Goal: Task Accomplishment & Management: Use online tool/utility

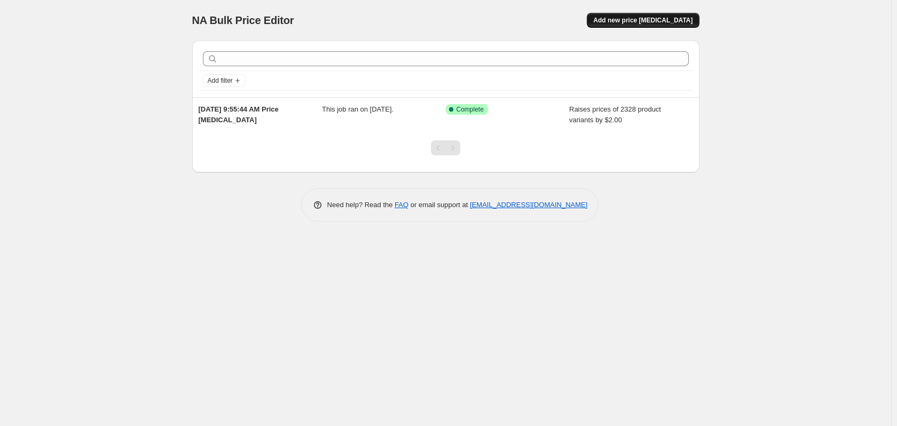
click at [633, 19] on span "Add new price [MEDICAL_DATA]" at bounding box center [642, 20] width 99 height 9
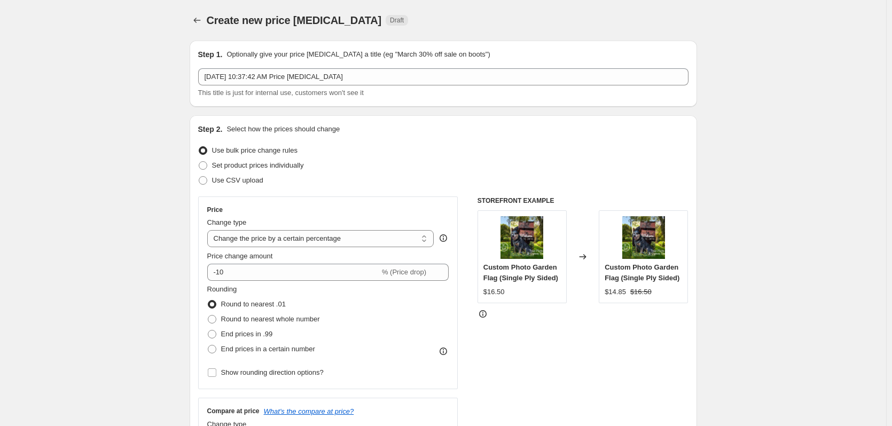
scroll to position [53, 0]
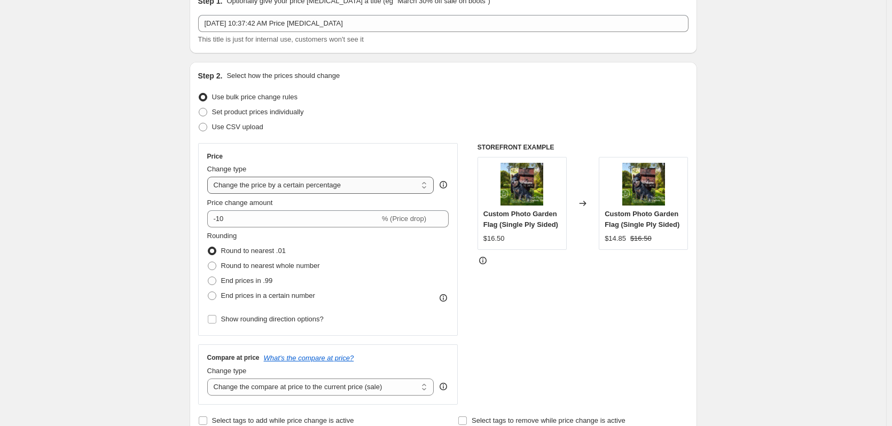
click at [248, 190] on select "Change the price to a certain amount Change the price by a certain amount Chang…" at bounding box center [320, 185] width 227 height 17
select select "by"
click at [209, 177] on select "Change the price to a certain amount Change the price by a certain amount Chang…" at bounding box center [320, 185] width 227 height 17
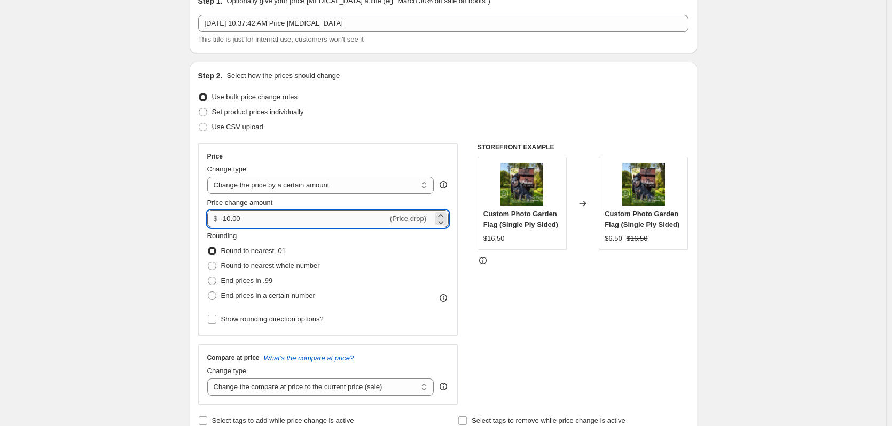
click at [244, 218] on input "-10.00" at bounding box center [304, 218] width 167 height 17
click at [443, 221] on icon at bounding box center [440, 222] width 11 height 11
drag, startPoint x: 280, startPoint y: 218, endPoint x: 169, endPoint y: 212, distance: 111.3
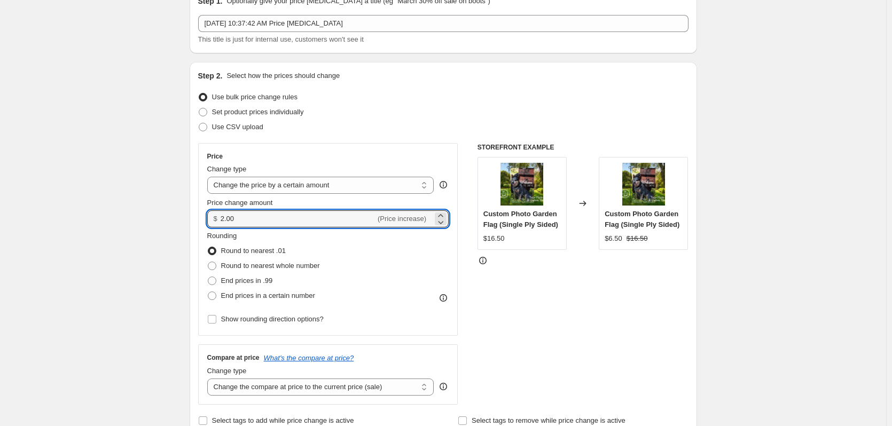
click at [441, 223] on icon at bounding box center [440, 222] width 11 height 11
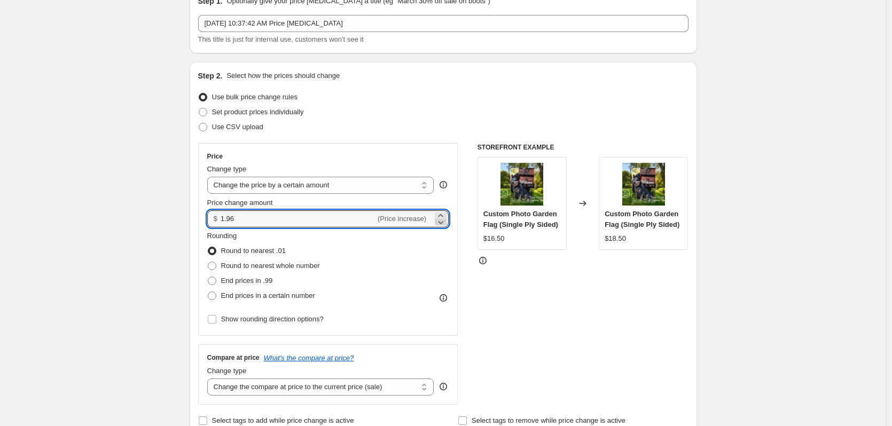
click at [441, 223] on icon at bounding box center [440, 222] width 11 height 11
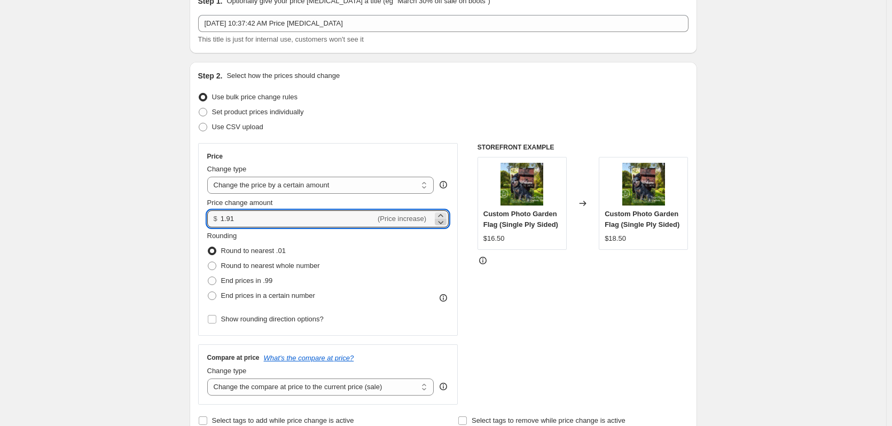
click at [441, 223] on icon at bounding box center [440, 222] width 11 height 11
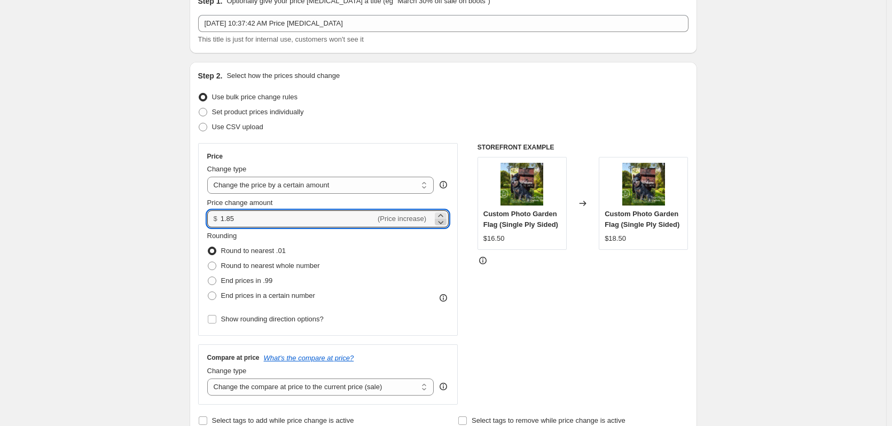
click at [441, 223] on icon at bounding box center [440, 222] width 11 height 11
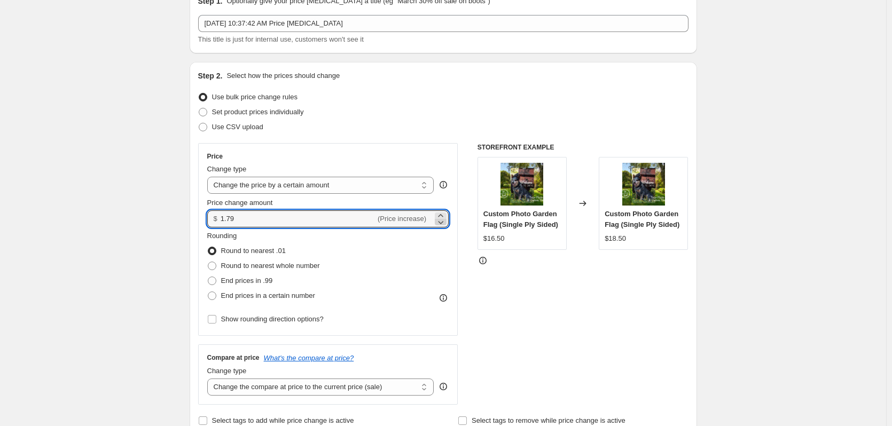
click at [441, 223] on icon at bounding box center [440, 222] width 11 height 11
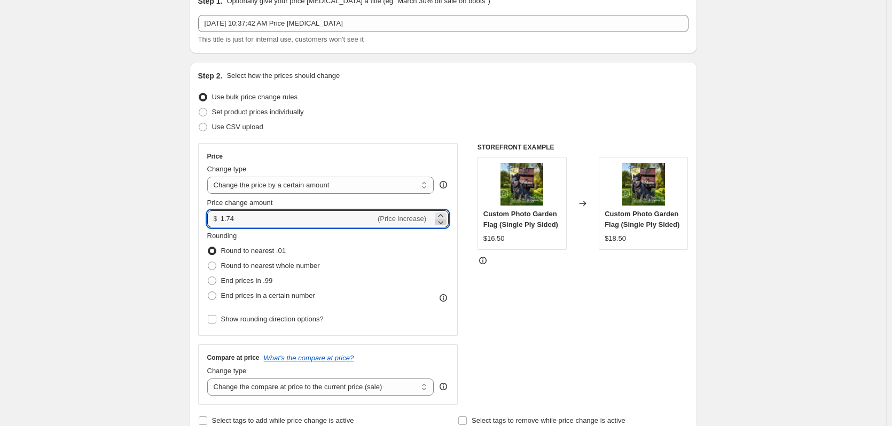
click at [441, 223] on icon at bounding box center [440, 222] width 11 height 11
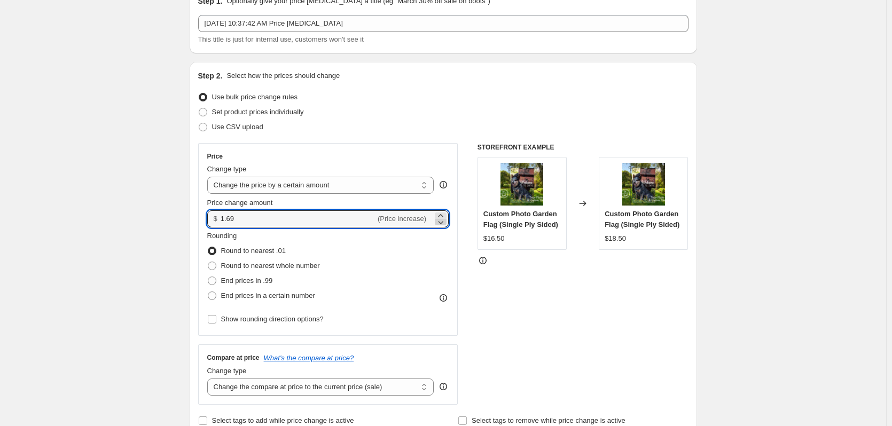
click at [441, 223] on icon at bounding box center [440, 222] width 11 height 11
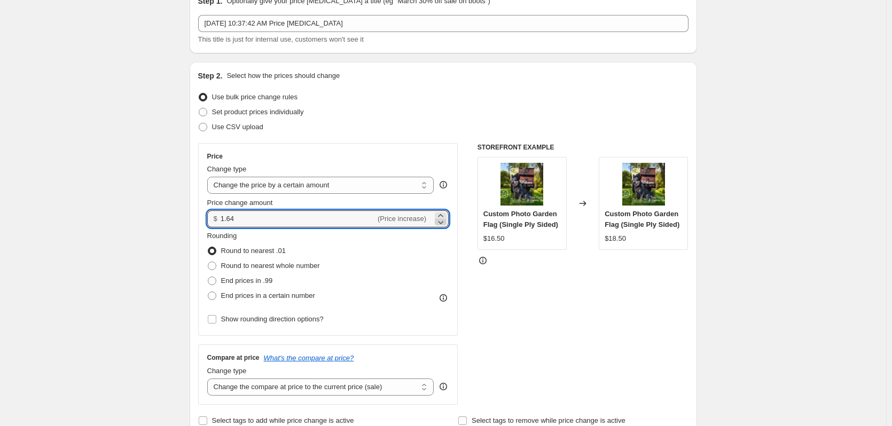
click at [441, 223] on icon at bounding box center [440, 222] width 11 height 11
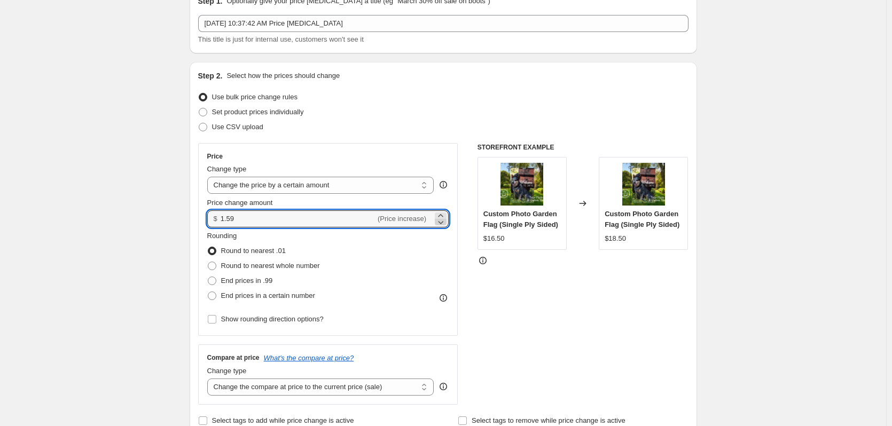
click at [441, 223] on icon at bounding box center [440, 222] width 11 height 11
click at [442, 223] on icon at bounding box center [440, 222] width 11 height 11
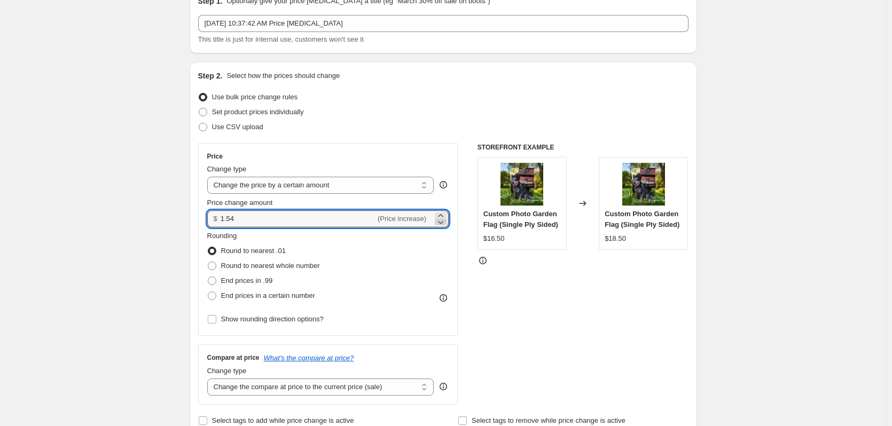
click at [442, 223] on icon at bounding box center [440, 222] width 11 height 11
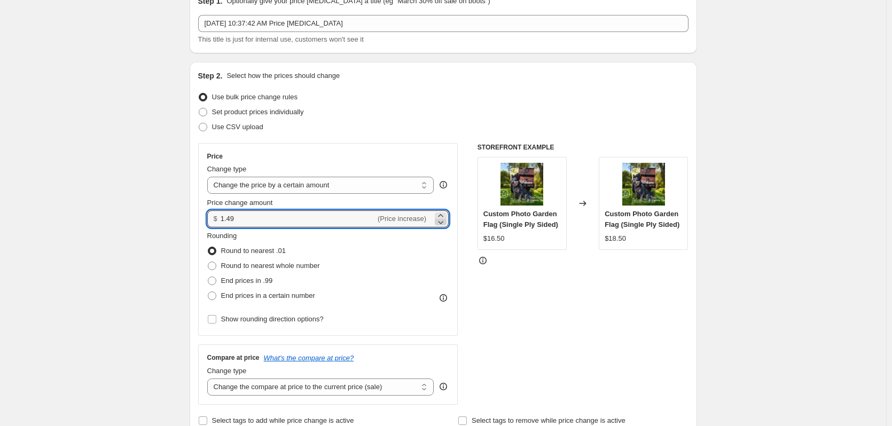
click at [442, 223] on icon at bounding box center [440, 222] width 11 height 11
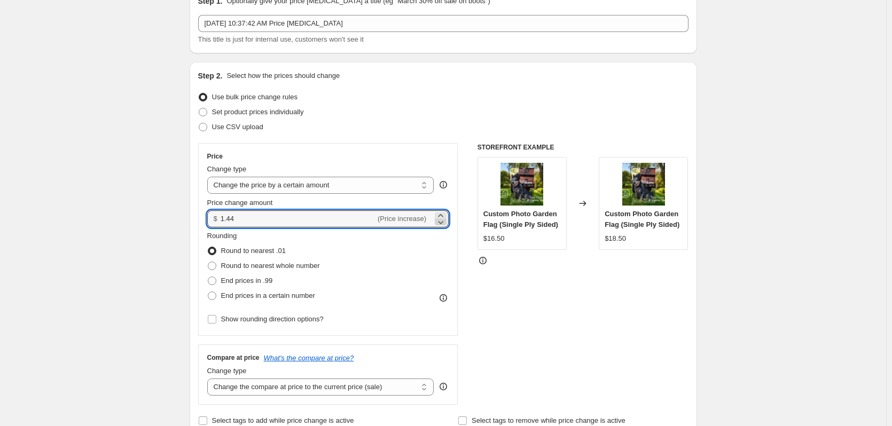
click at [442, 223] on icon at bounding box center [440, 222] width 11 height 11
type input "1.43"
drag, startPoint x: 240, startPoint y: 220, endPoint x: 173, endPoint y: 235, distance: 68.5
type input "-2.00"
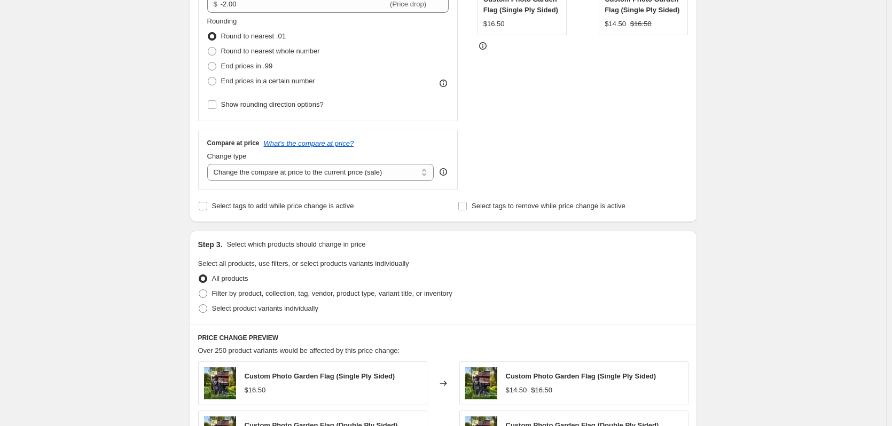
scroll to position [374, 0]
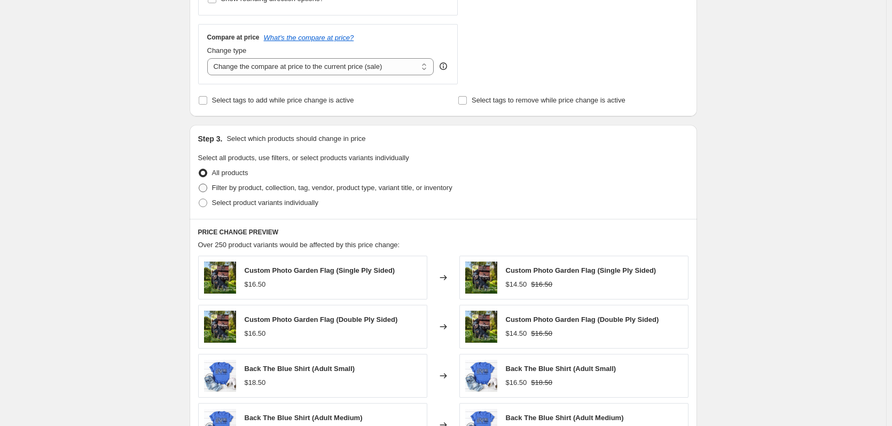
click at [204, 186] on span at bounding box center [203, 188] width 9 height 9
click at [199, 184] on input "Filter by product, collection, tag, vendor, product type, variant title, or inv…" at bounding box center [199, 184] width 1 height 1
radio input "true"
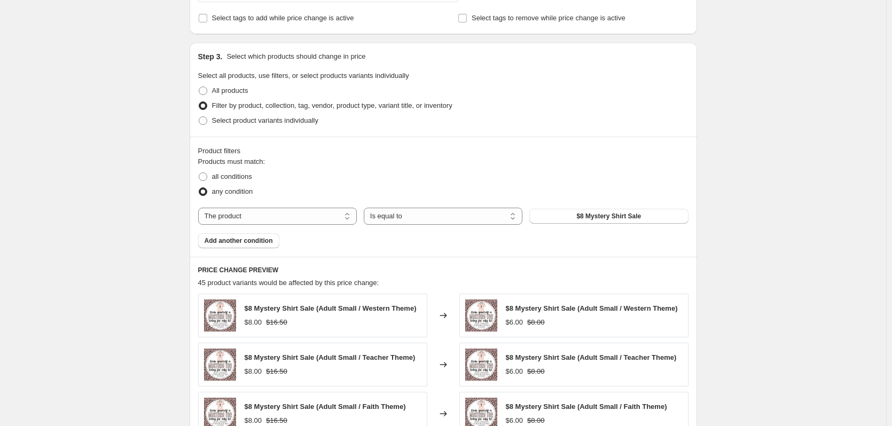
scroll to position [481, 0]
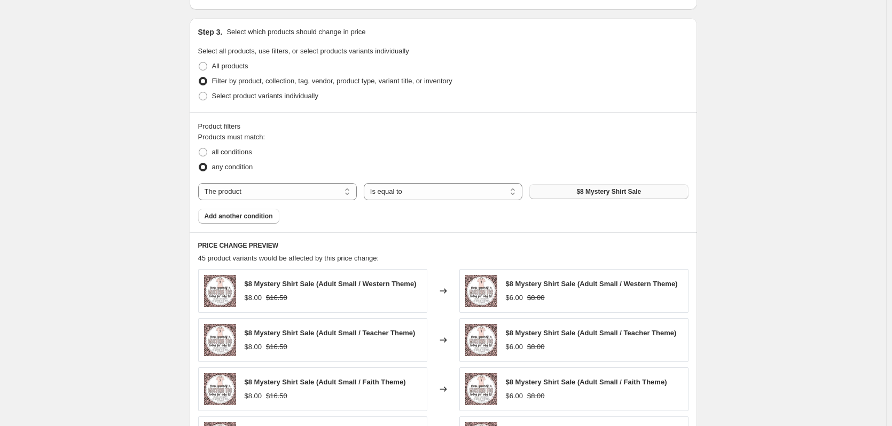
click at [563, 188] on button "$8 Mystery Shirt Sale" at bounding box center [608, 191] width 159 height 15
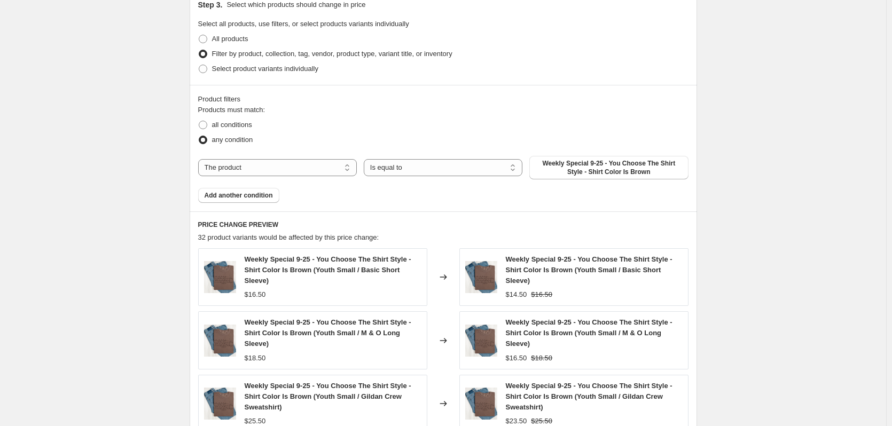
scroll to position [534, 0]
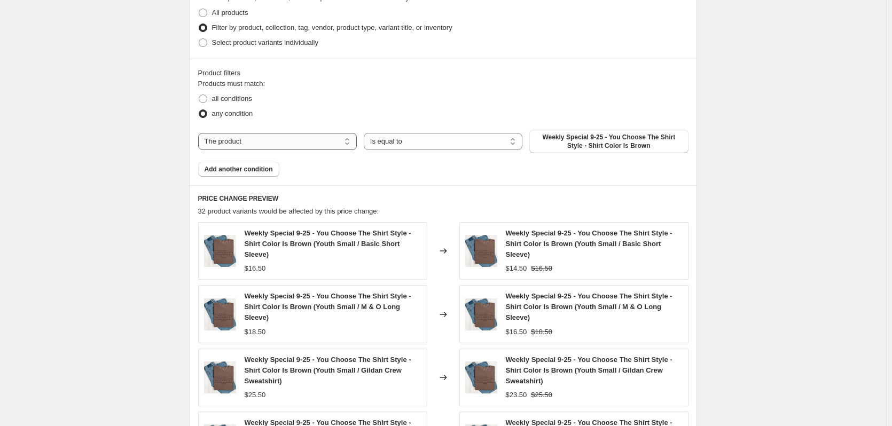
click at [242, 140] on select "The product The product's collection The product's tag The product's vendor The…" at bounding box center [277, 141] width 159 height 17
select select "tag"
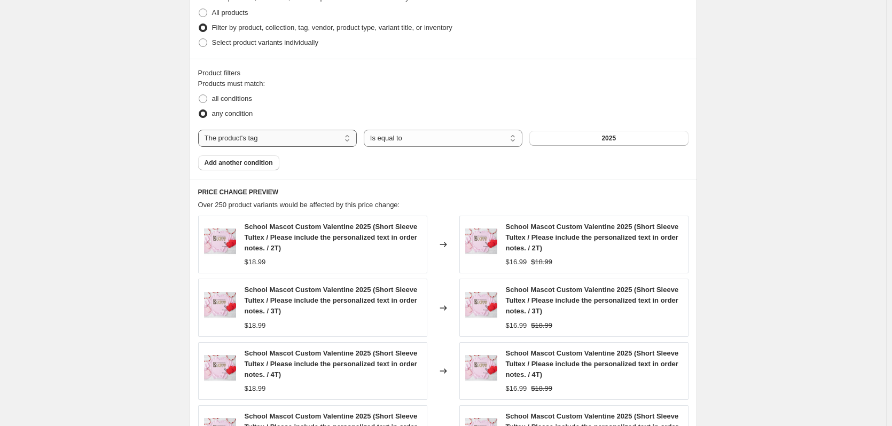
click at [248, 137] on select "The product The product's collection The product's tag The product's vendor The…" at bounding box center [277, 138] width 159 height 17
click at [200, 130] on select "The product The product's collection The product's tag The product's vendor The…" at bounding box center [277, 138] width 159 height 17
click at [583, 140] on button "2025" at bounding box center [608, 138] width 159 height 15
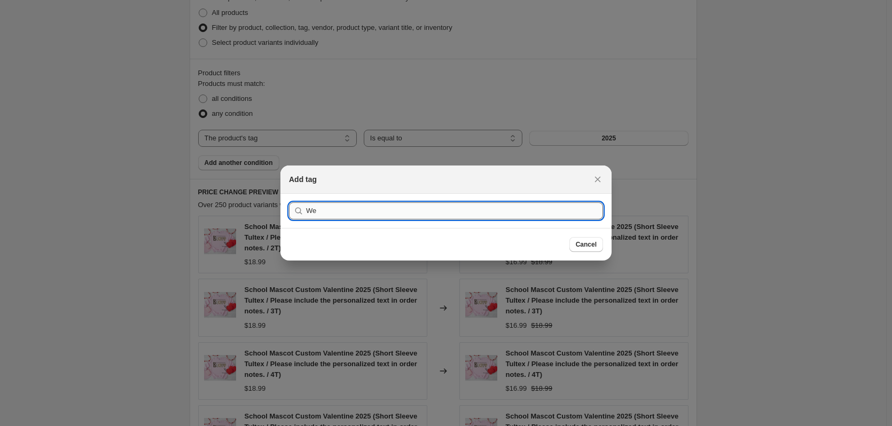
type input "W"
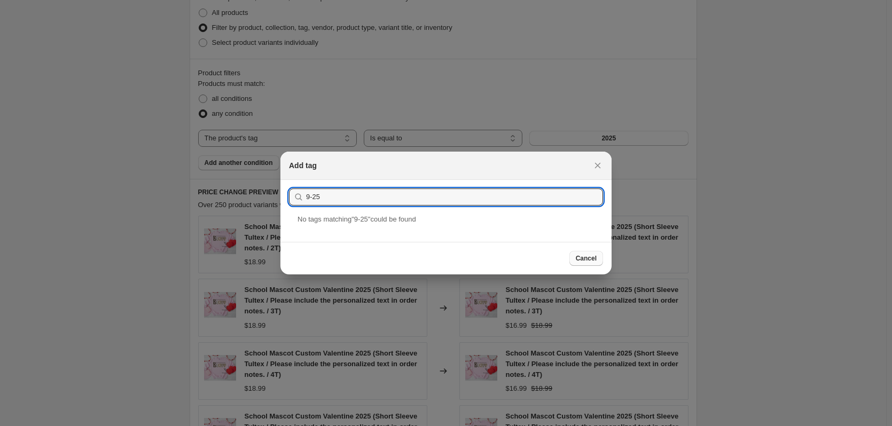
type input "9-25"
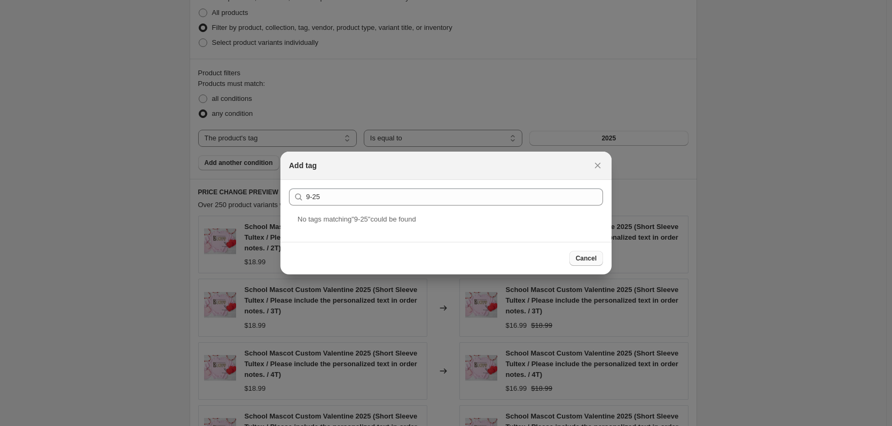
click at [581, 259] on span "Cancel" at bounding box center [586, 258] width 21 height 9
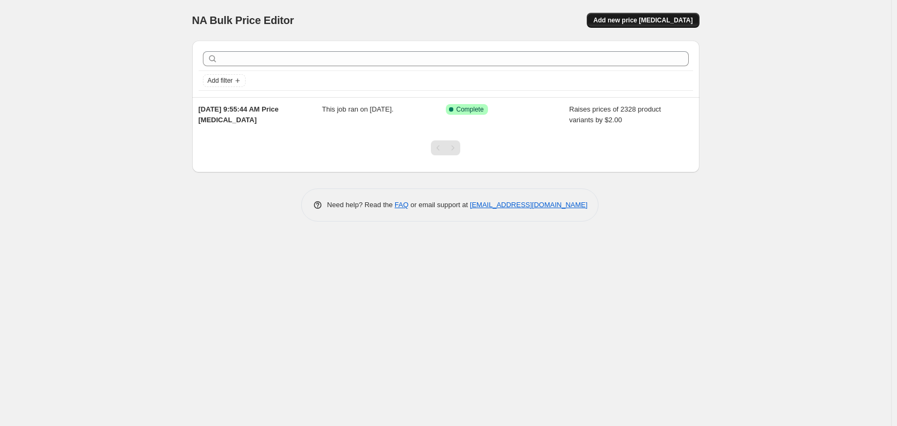
click at [635, 21] on span "Add new price change job" at bounding box center [642, 20] width 99 height 9
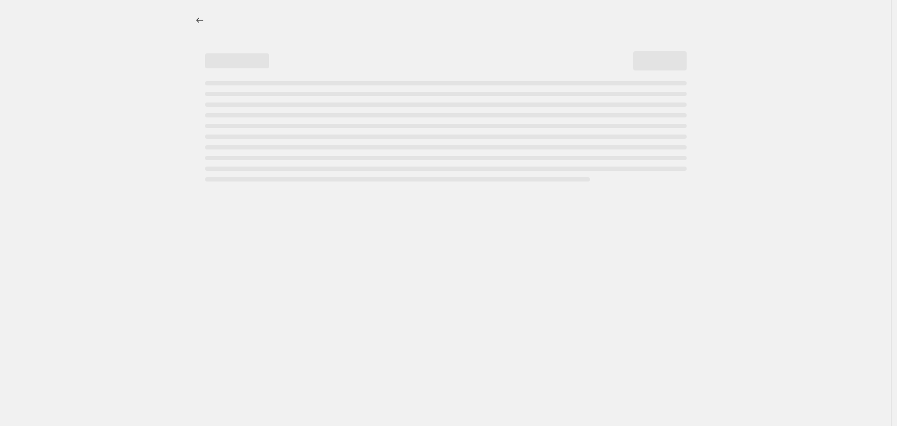
select select "percentage"
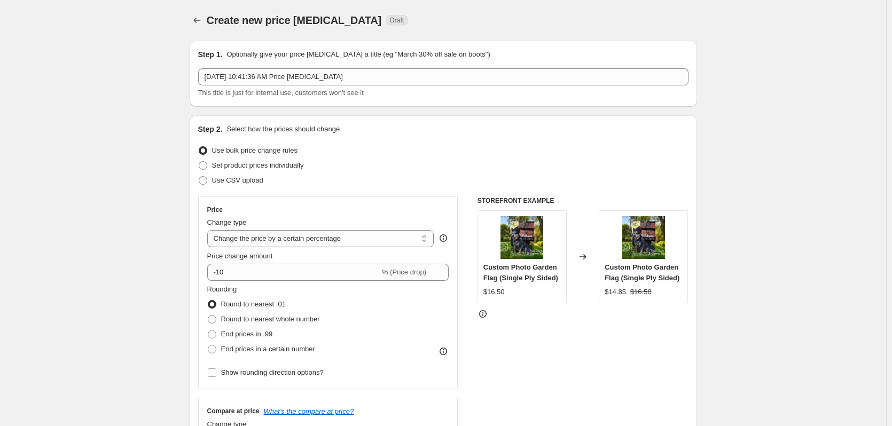
scroll to position [53, 0]
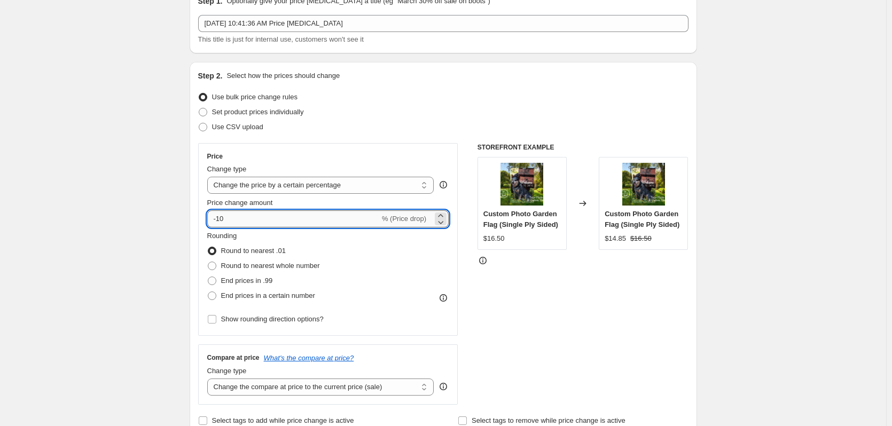
click at [230, 223] on input "-10" at bounding box center [293, 218] width 173 height 17
type input "-1"
type input "-2"
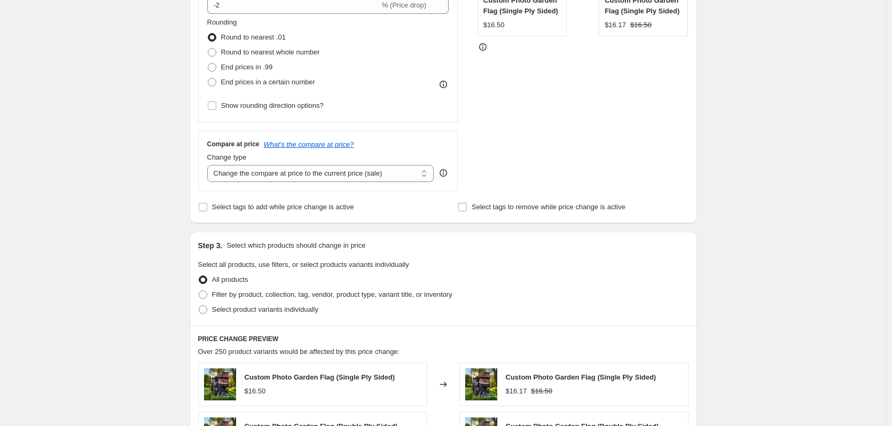
scroll to position [320, 0]
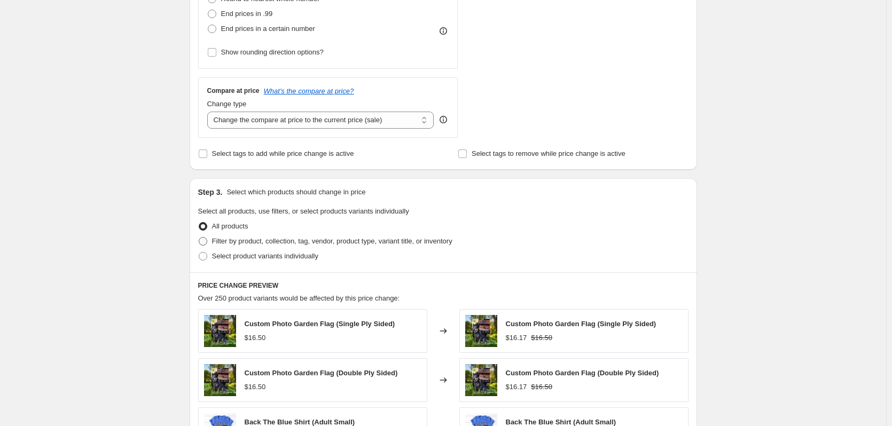
click at [207, 240] on span at bounding box center [203, 241] width 9 height 9
click at [199, 238] on input "Filter by product, collection, tag, vendor, product type, variant title, or inv…" at bounding box center [199, 237] width 1 height 1
radio input "true"
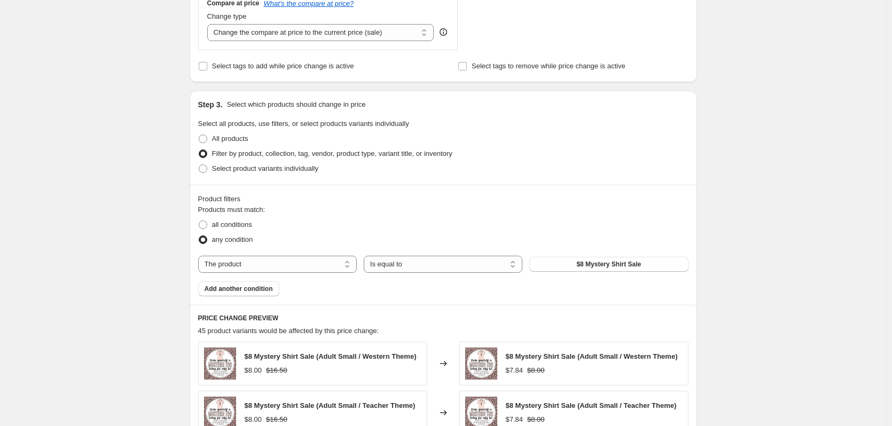
scroll to position [427, 0]
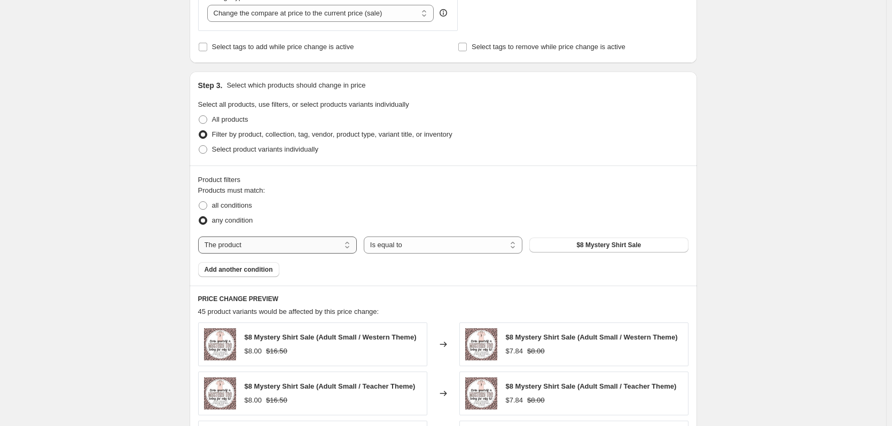
click at [219, 251] on select "The product The product's collection The product's tag The product's vendor The…" at bounding box center [277, 245] width 159 height 17
select select "tag"
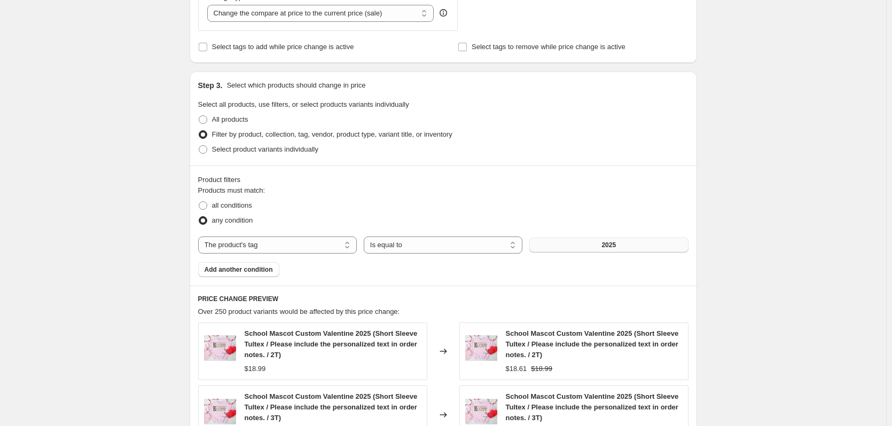
click at [563, 249] on button "2025" at bounding box center [608, 245] width 159 height 15
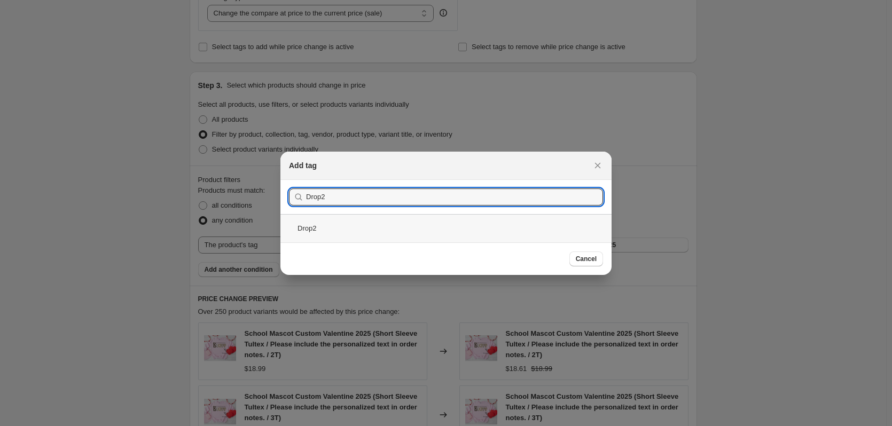
type input "Drop2"
click at [323, 229] on div "Drop2" at bounding box center [445, 228] width 331 height 28
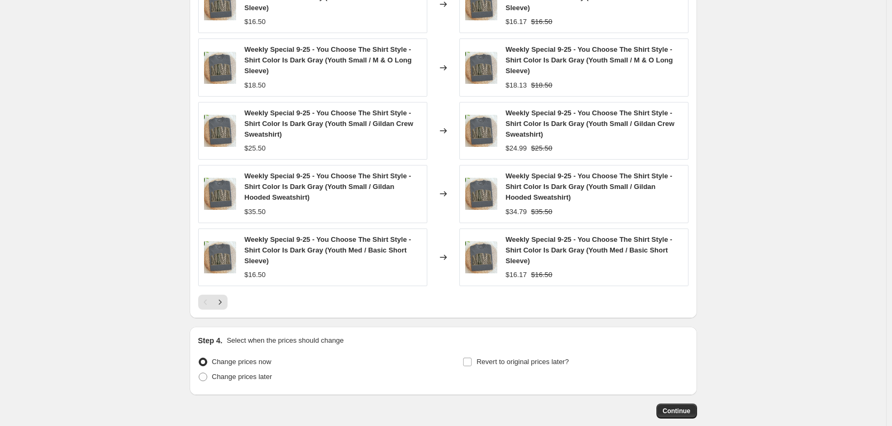
scroll to position [801, 0]
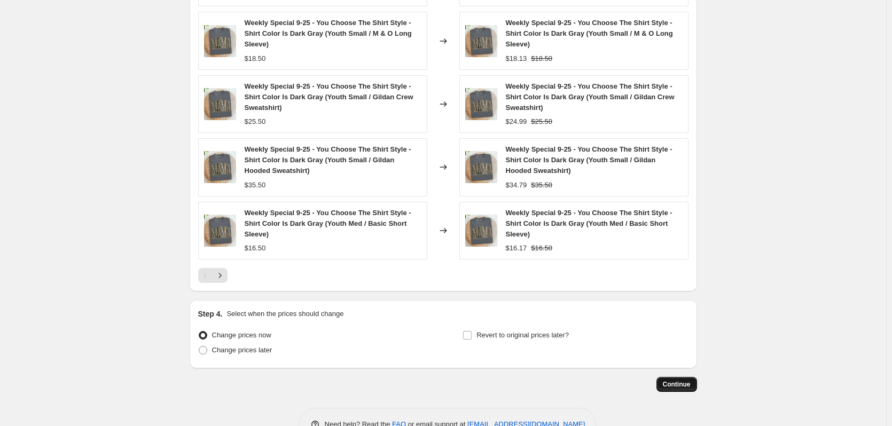
click at [679, 386] on span "Continue" at bounding box center [677, 384] width 28 height 9
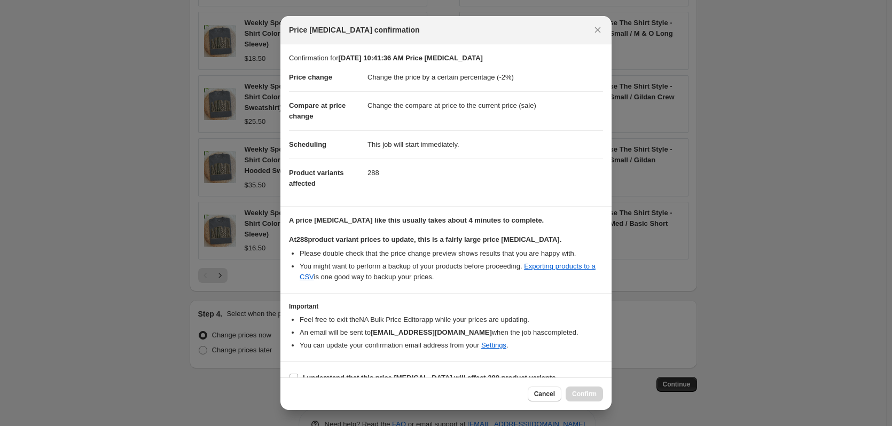
scroll to position [17, 0]
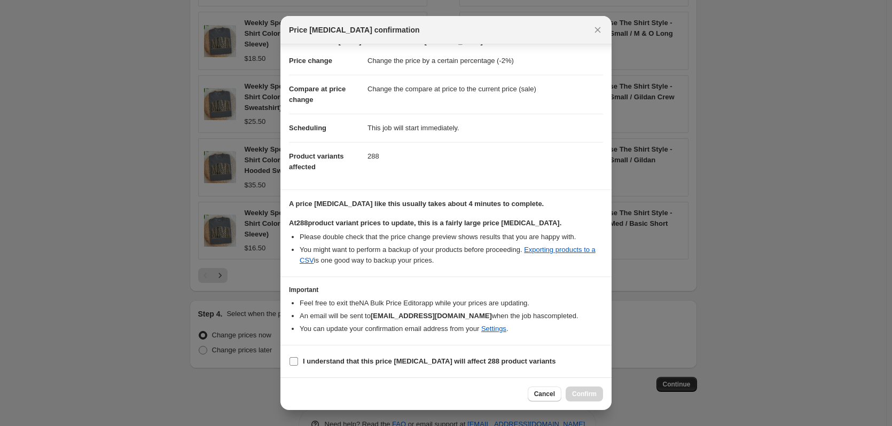
click at [293, 359] on input "I understand that this price change job will affect 288 product variants" at bounding box center [294, 361] width 9 height 9
checkbox input "true"
click at [586, 389] on button "Confirm" at bounding box center [584, 394] width 37 height 15
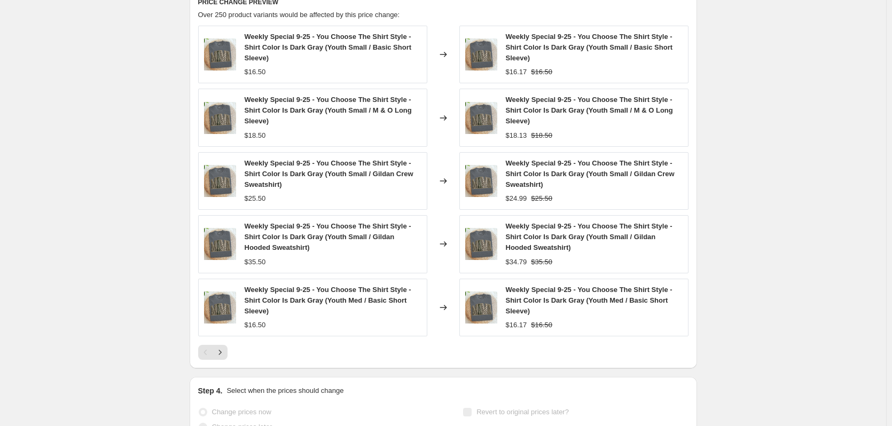
scroll to position [829, 0]
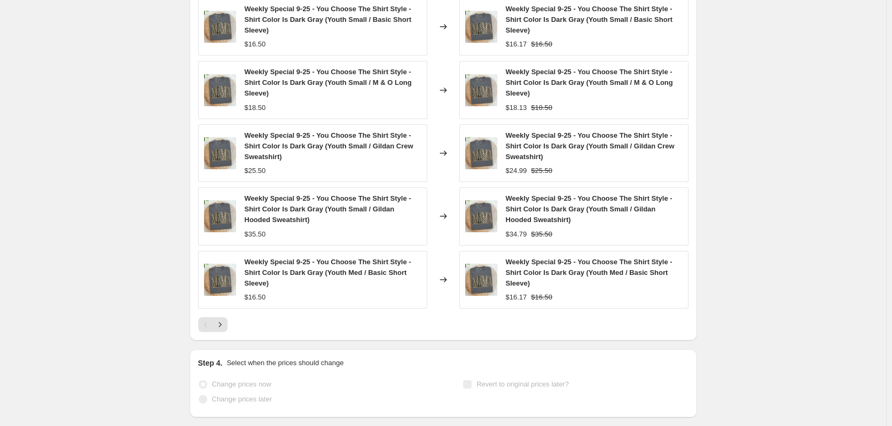
select select "percentage"
select select "tag"
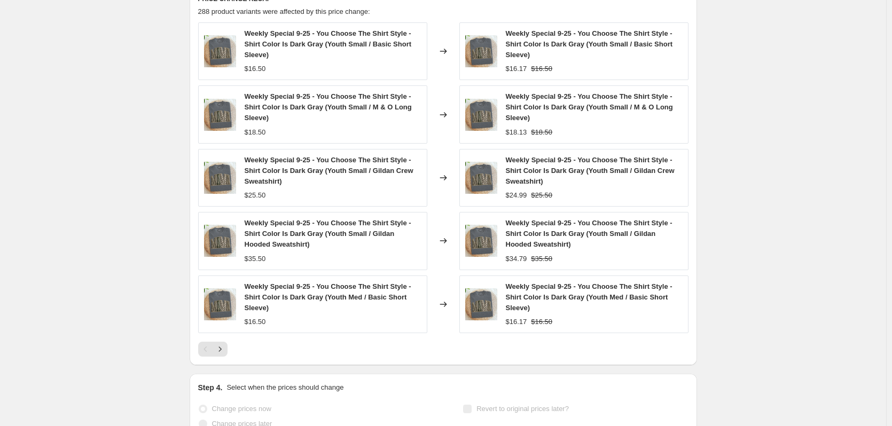
scroll to position [0, 0]
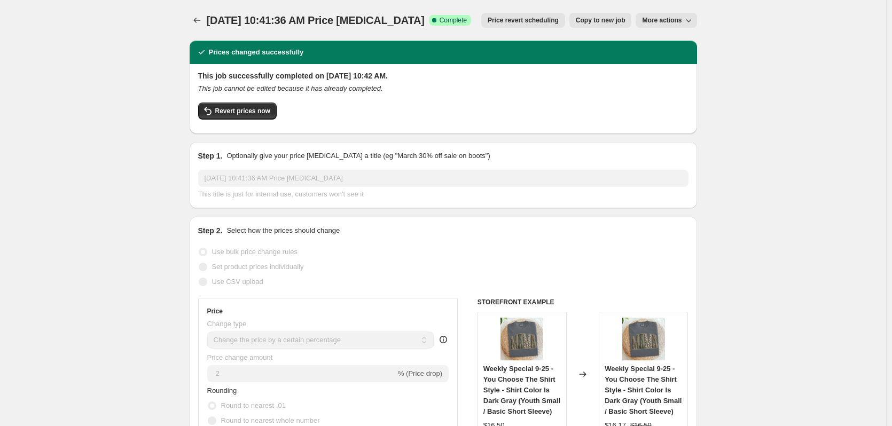
click at [613, 20] on span "Copy to new job" at bounding box center [601, 20] width 50 height 9
select select "percentage"
select select "tag"
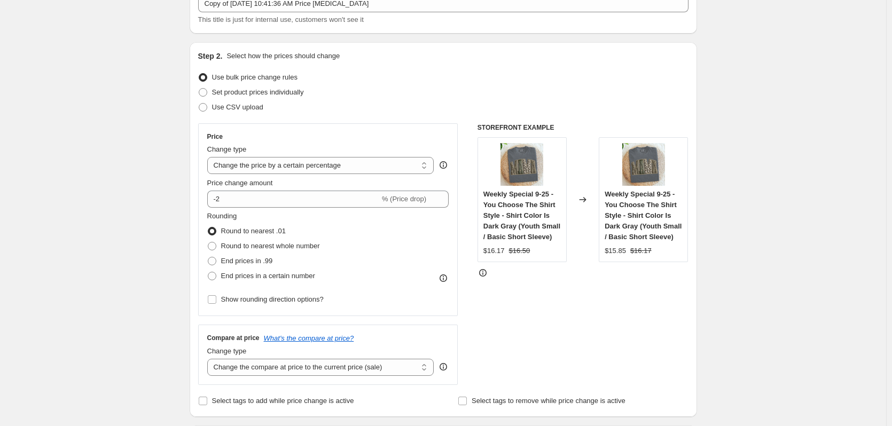
scroll to position [107, 0]
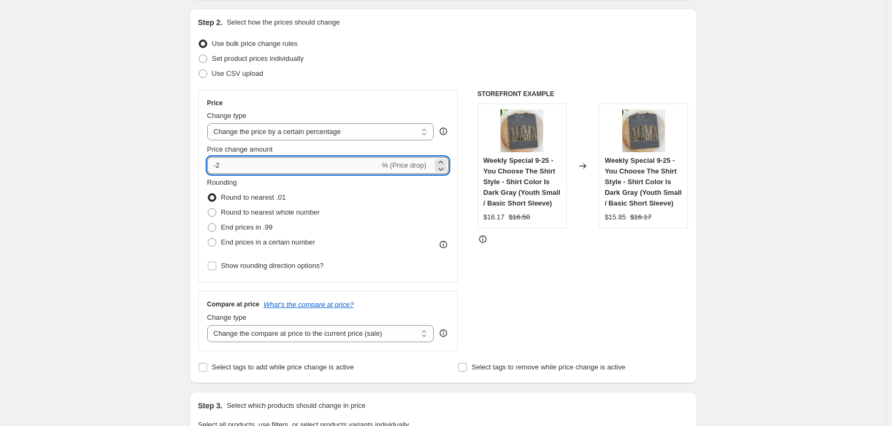
click at [233, 162] on input "-2" at bounding box center [293, 165] width 173 height 17
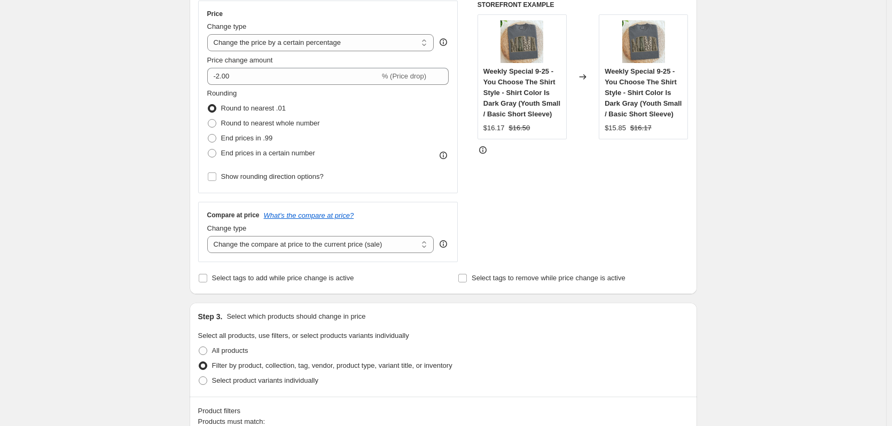
scroll to position [214, 0]
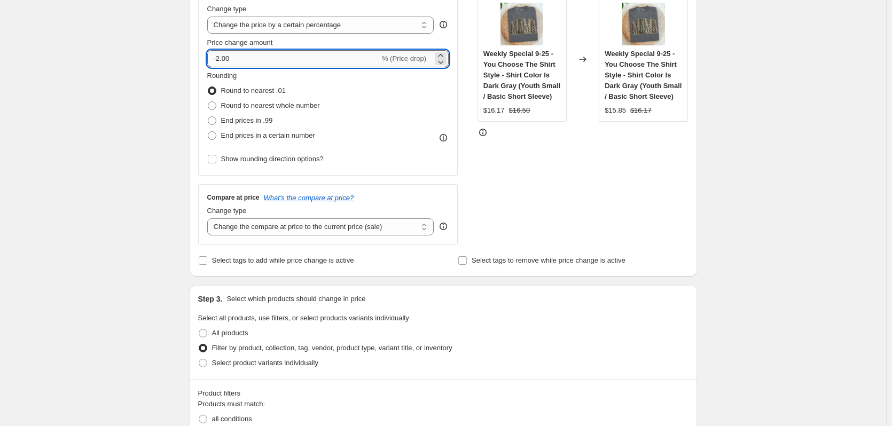
drag, startPoint x: 245, startPoint y: 59, endPoint x: 212, endPoint y: 59, distance: 33.1
click at [212, 59] on input "-2.00" at bounding box center [293, 58] width 173 height 17
click at [212, 59] on input "3.00" at bounding box center [287, 58] width 160 height 17
drag, startPoint x: 239, startPoint y: 57, endPoint x: 201, endPoint y: 57, distance: 37.9
click at [201, 57] on div "Price Change type Change the price to a certain amount Change the price by a ce…" at bounding box center [328, 79] width 260 height 193
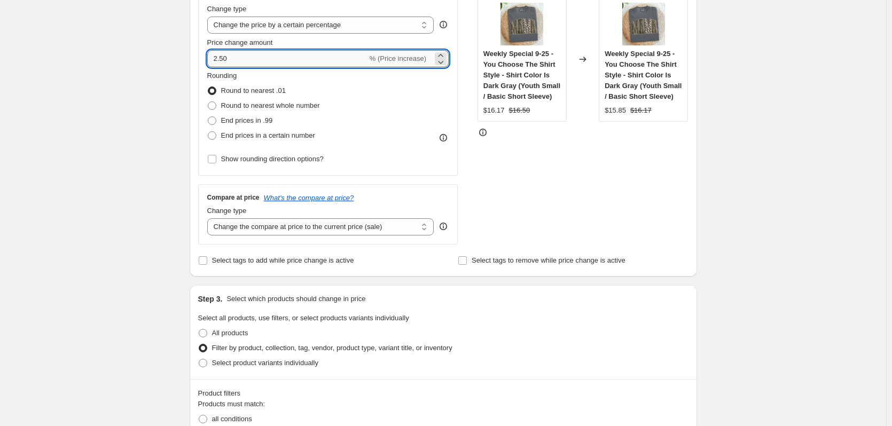
click at [217, 57] on input "2.50" at bounding box center [287, 58] width 160 height 17
type input "-2.50"
click at [118, 131] on div "Create new price change job. This page is ready Create new price change job Dra…" at bounding box center [443, 415] width 886 height 1258
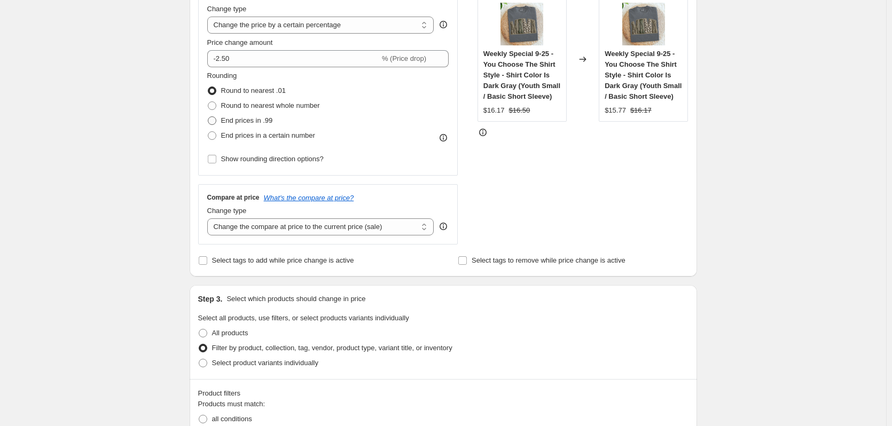
click at [216, 119] on span at bounding box center [212, 120] width 9 height 9
click at [208, 117] on input "End prices in .99" at bounding box center [208, 116] width 1 height 1
radio input "true"
click at [166, 138] on div "Create new price change job. This page is ready Create new price change job Dra…" at bounding box center [443, 415] width 886 height 1258
click at [169, 136] on div "Create new price change job. This page is ready Create new price change job Dra…" at bounding box center [443, 415] width 886 height 1258
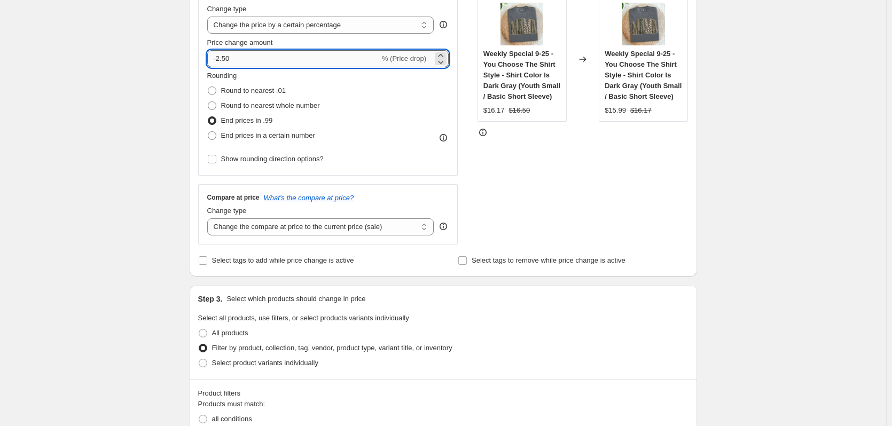
click at [238, 64] on input "-2.50" at bounding box center [293, 58] width 173 height 17
click at [441, 56] on icon at bounding box center [440, 55] width 11 height 11
click at [441, 64] on icon at bounding box center [440, 62] width 11 height 11
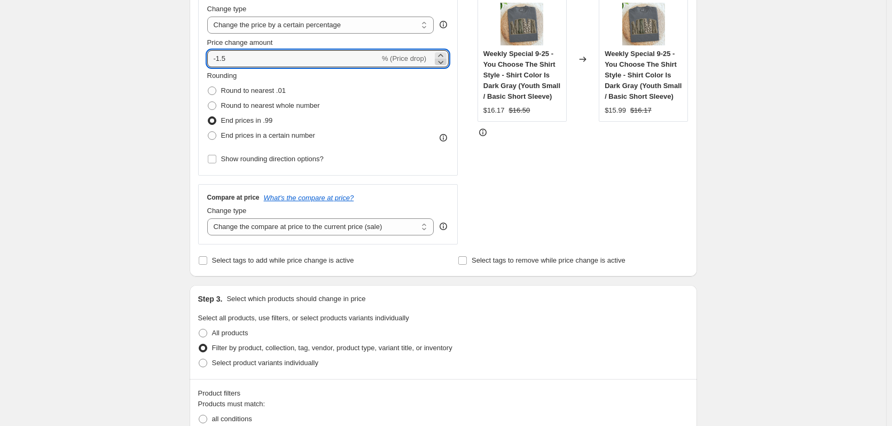
type input "-2.5"
click at [95, 120] on div "Create new price change job. This page is ready Create new price change job Dra…" at bounding box center [443, 415] width 886 height 1258
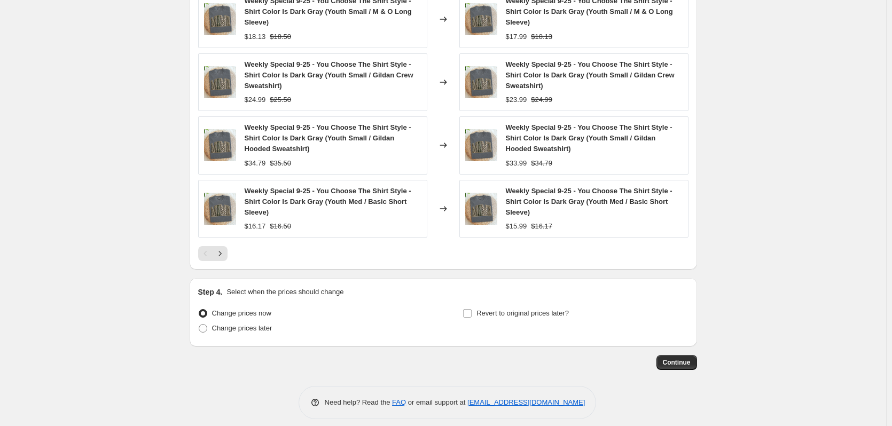
scroll to position [833, 0]
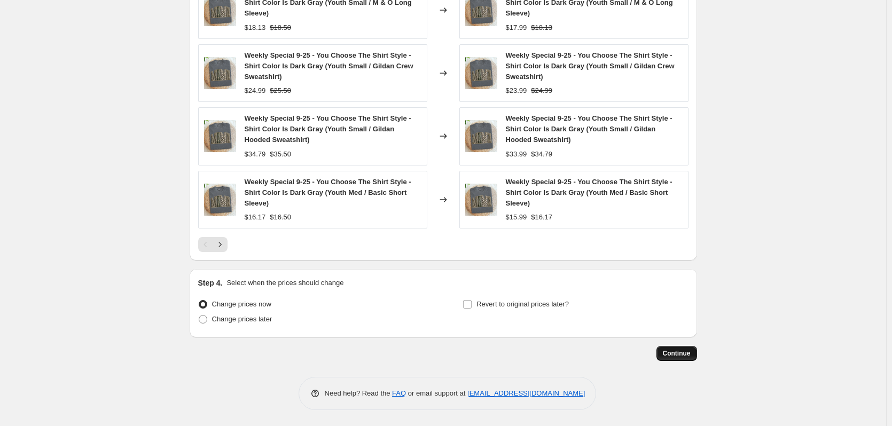
click at [684, 354] on span "Continue" at bounding box center [677, 353] width 28 height 9
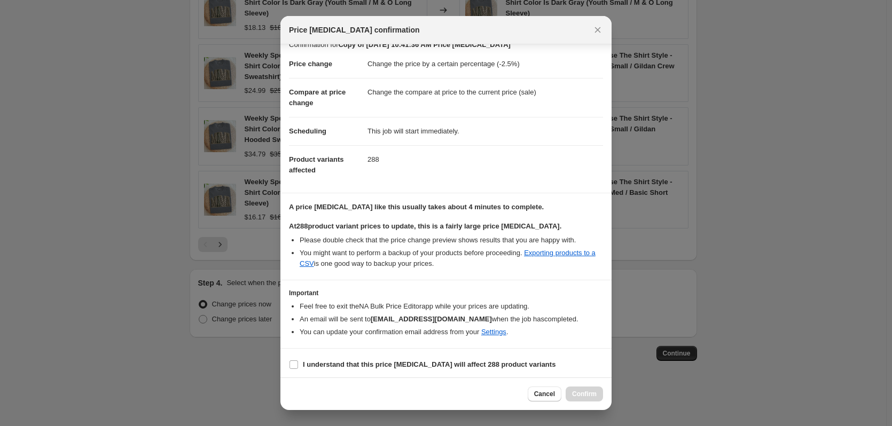
scroll to position [17, 0]
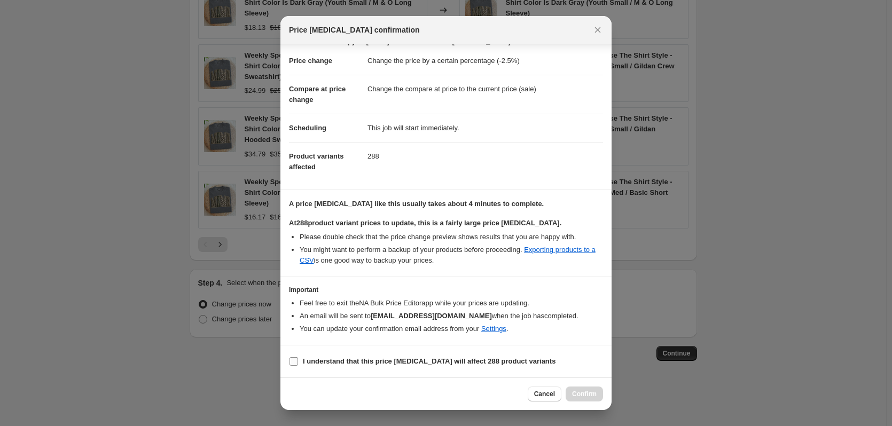
click at [291, 361] on input "I understand that this price change job will affect 288 product variants" at bounding box center [294, 361] width 9 height 9
checkbox input "true"
click at [592, 390] on button "Confirm" at bounding box center [584, 394] width 37 height 15
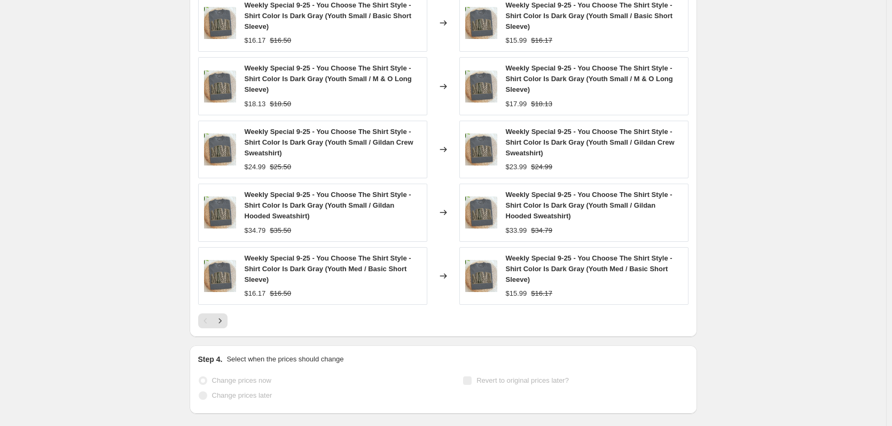
scroll to position [860, 0]
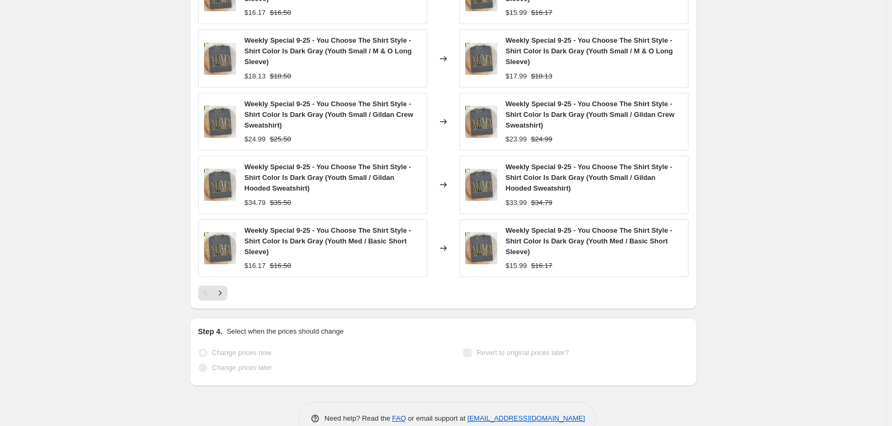
select select "percentage"
select select "tag"
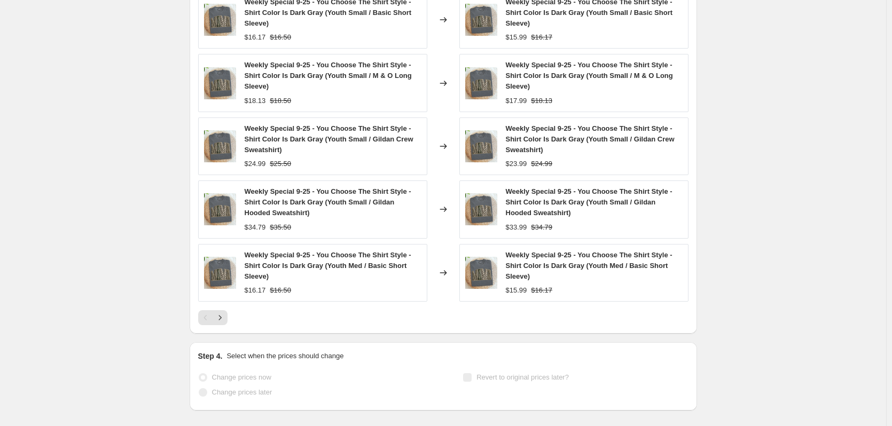
scroll to position [0, 0]
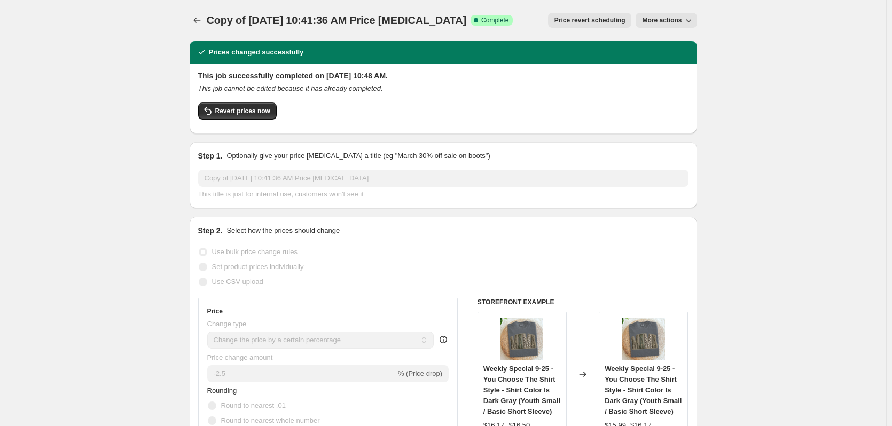
click at [663, 20] on span "More actions" at bounding box center [662, 20] width 40 height 9
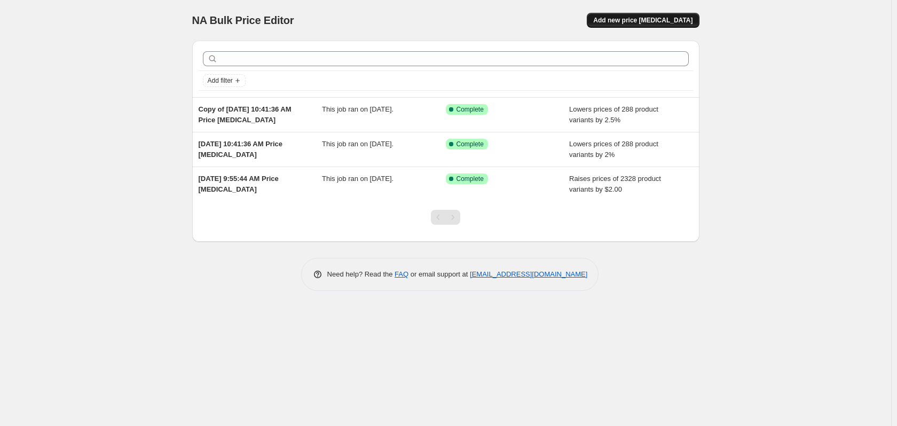
click at [685, 15] on button "Add new price change job" at bounding box center [643, 20] width 112 height 15
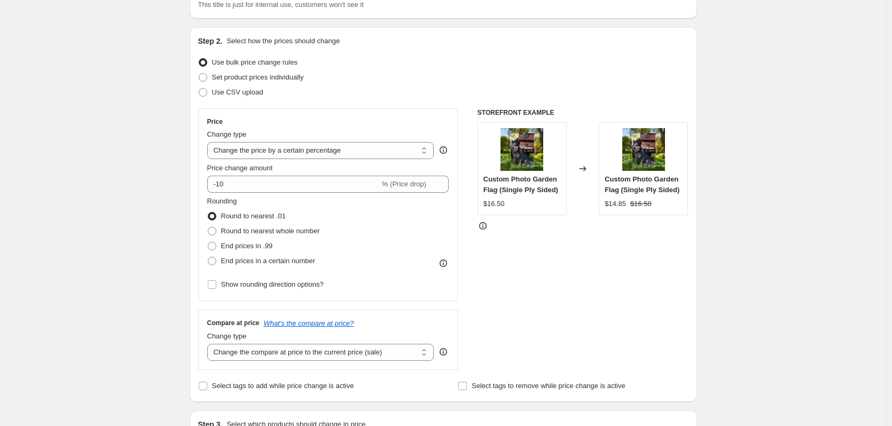
scroll to position [160, 0]
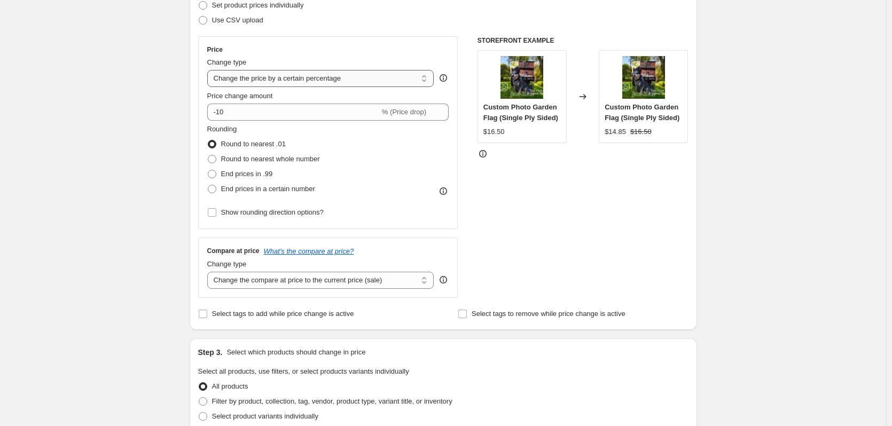
click at [284, 81] on select "Change the price to a certain amount Change the price by a certain amount Chang…" at bounding box center [320, 78] width 227 height 17
select select "to"
click at [209, 70] on select "Change the price to a certain amount Change the price by a certain amount Chang…" at bounding box center [320, 78] width 227 height 17
type input "80.00"
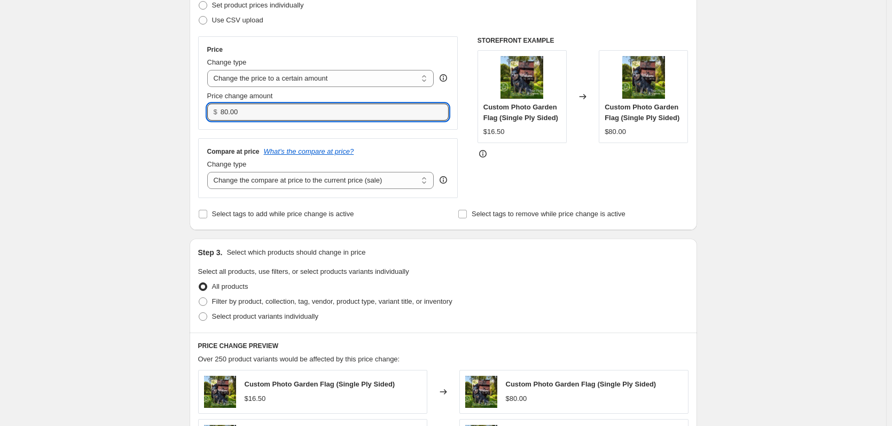
drag, startPoint x: 253, startPoint y: 114, endPoint x: 166, endPoint y: 120, distance: 87.3
click at [177, 120] on div "Create new price change job. This page is ready Create new price change job Dra…" at bounding box center [443, 324] width 886 height 968
click at [166, 120] on div "Create new price change job. This page is ready Create new price change job Dra…" at bounding box center [443, 324] width 886 height 968
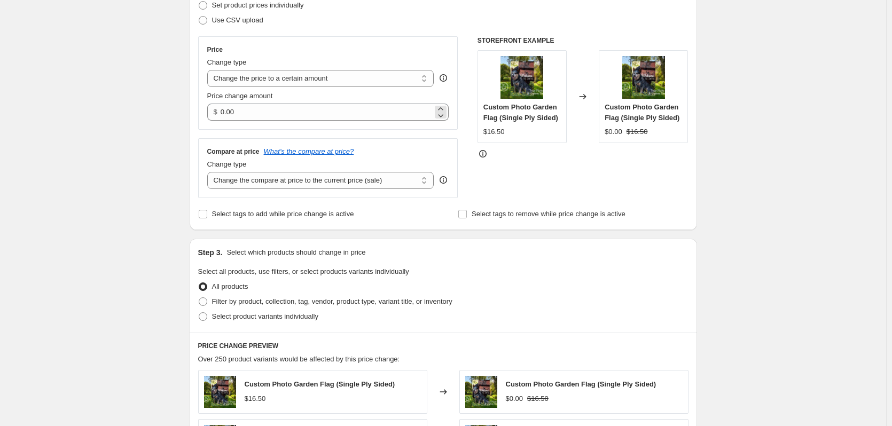
click at [222, 113] on div "$ 0.00" at bounding box center [328, 112] width 242 height 17
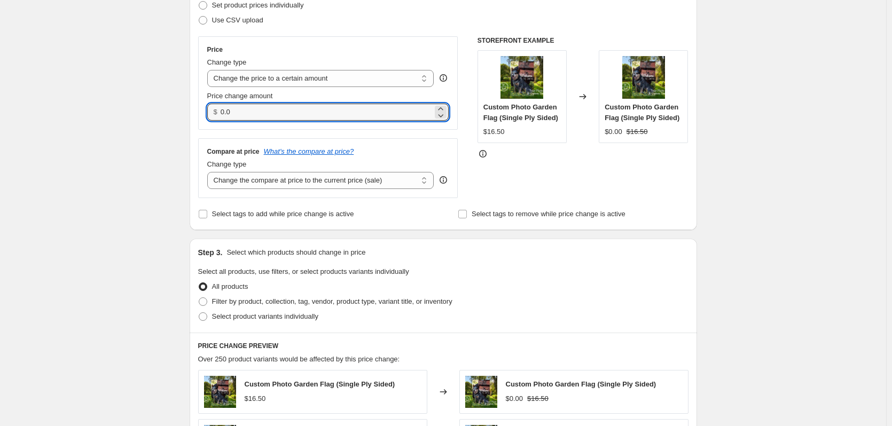
type input "0"
click at [155, 134] on div "Create new price change job. This page is ready Create new price change job Dra…" at bounding box center [443, 324] width 886 height 968
click at [441, 110] on icon at bounding box center [440, 115] width 11 height 11
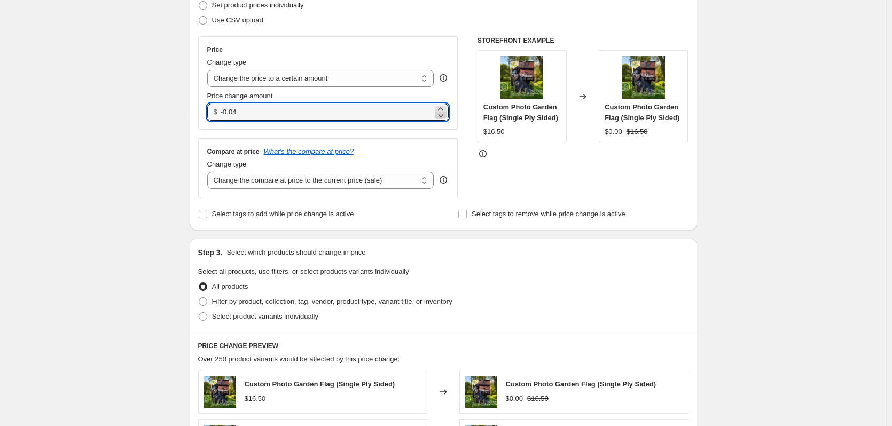
click at [441, 110] on icon at bounding box center [440, 115] width 11 height 11
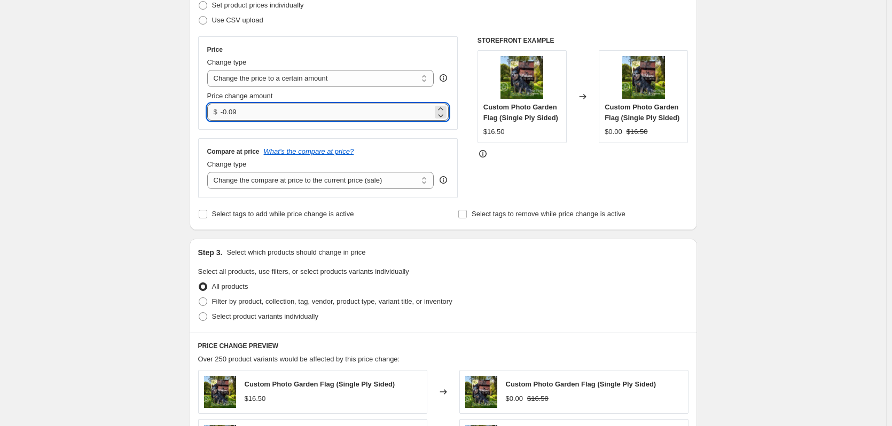
drag, startPoint x: 238, startPoint y: 111, endPoint x: 226, endPoint y: 114, distance: 11.5
click at [226, 114] on input "-0.09" at bounding box center [327, 112] width 212 height 17
click at [148, 150] on div "Create new price change job. This page is ready Create new price change job Dra…" at bounding box center [443, 324] width 886 height 968
click at [445, 108] on icon at bounding box center [440, 109] width 11 height 11
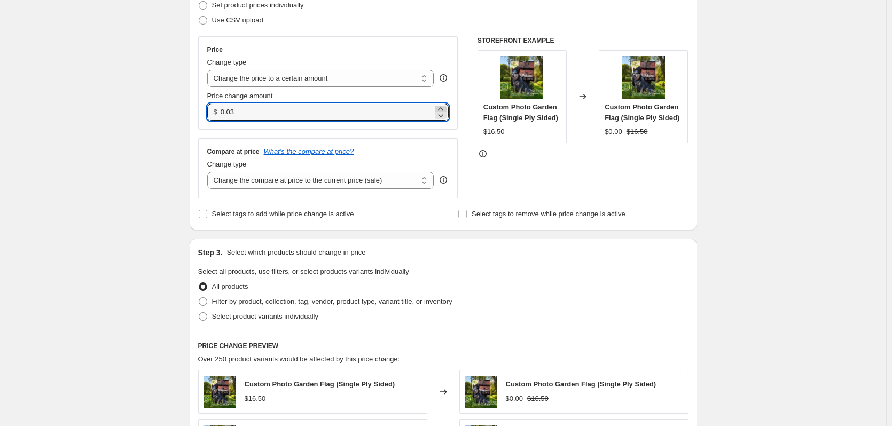
click at [445, 108] on icon at bounding box center [440, 109] width 11 height 11
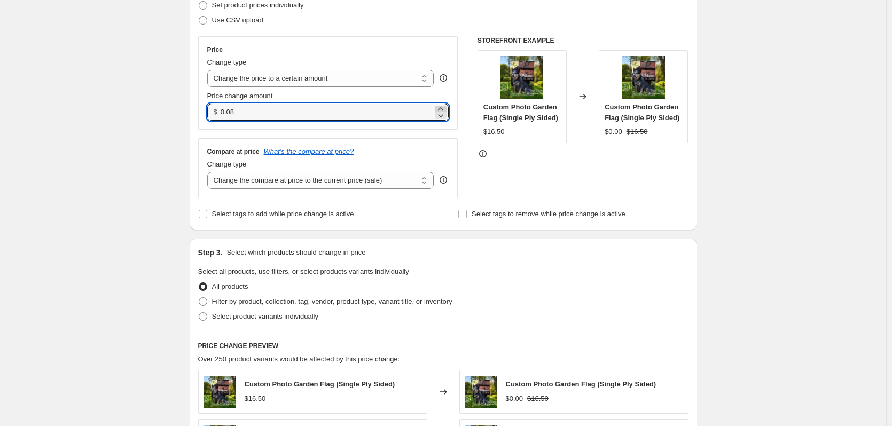
click at [445, 108] on icon at bounding box center [440, 109] width 11 height 11
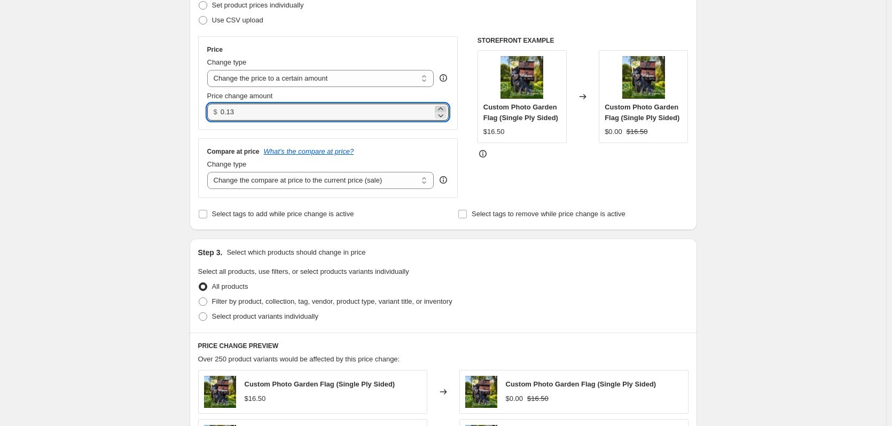
click at [445, 108] on icon at bounding box center [440, 109] width 11 height 11
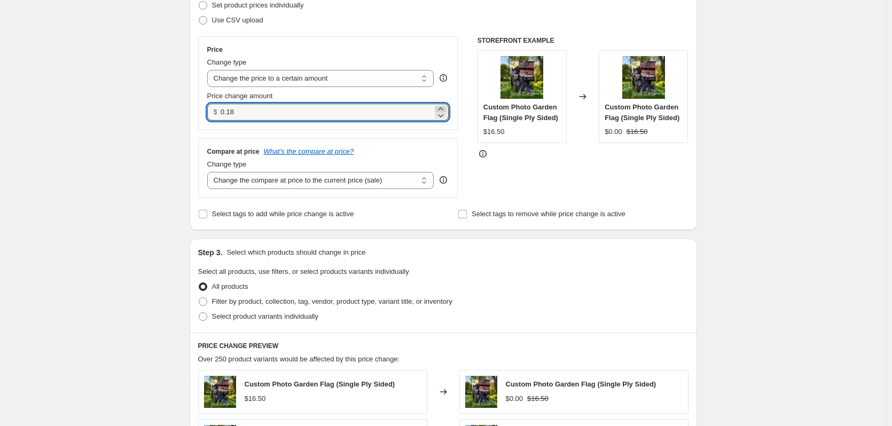
click at [445, 108] on icon at bounding box center [440, 109] width 11 height 11
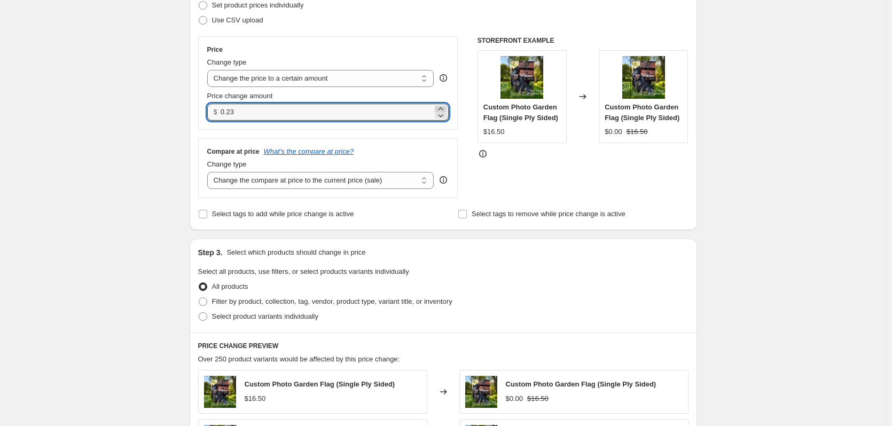
click at [445, 108] on icon at bounding box center [440, 109] width 11 height 11
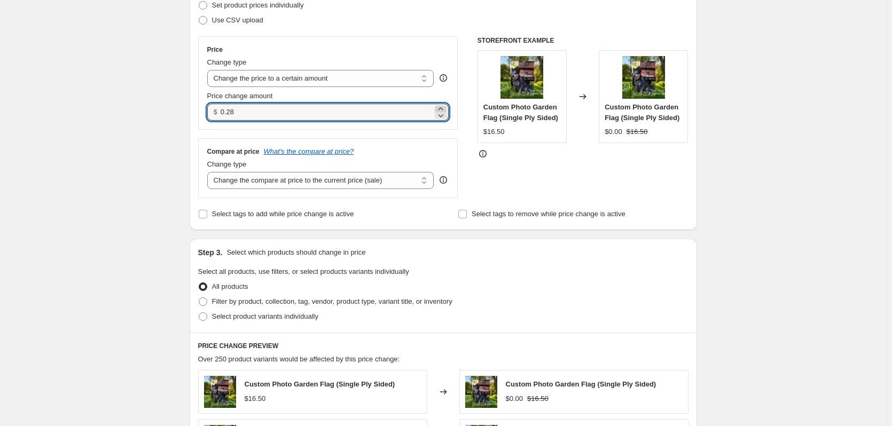
click at [445, 108] on icon at bounding box center [440, 109] width 11 height 11
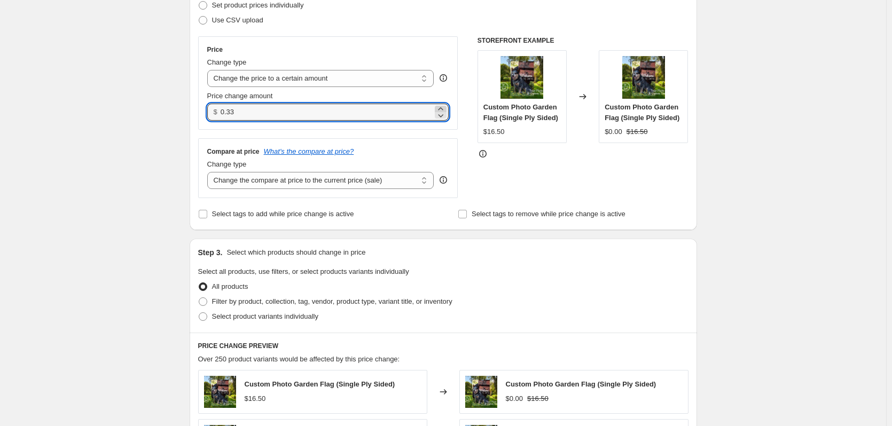
click at [445, 108] on icon at bounding box center [440, 109] width 11 height 11
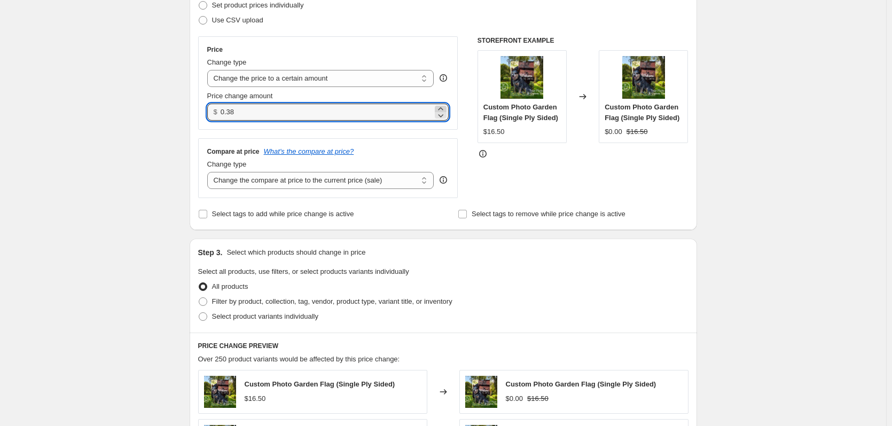
click at [445, 108] on icon at bounding box center [440, 109] width 11 height 11
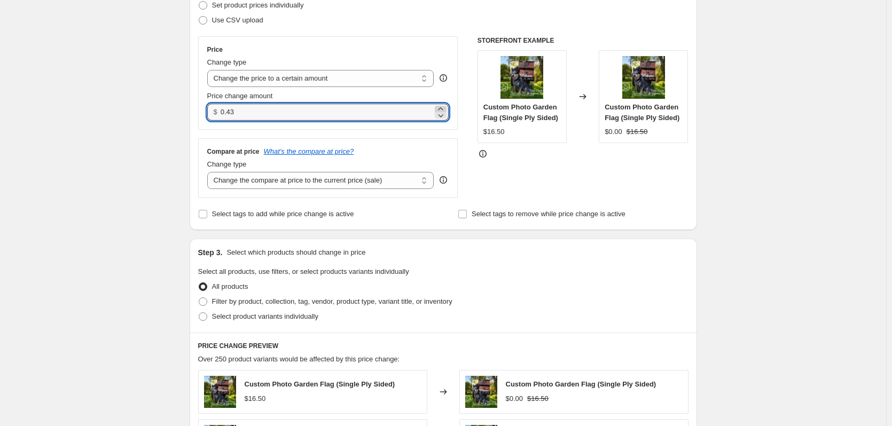
click at [445, 108] on icon at bounding box center [440, 109] width 11 height 11
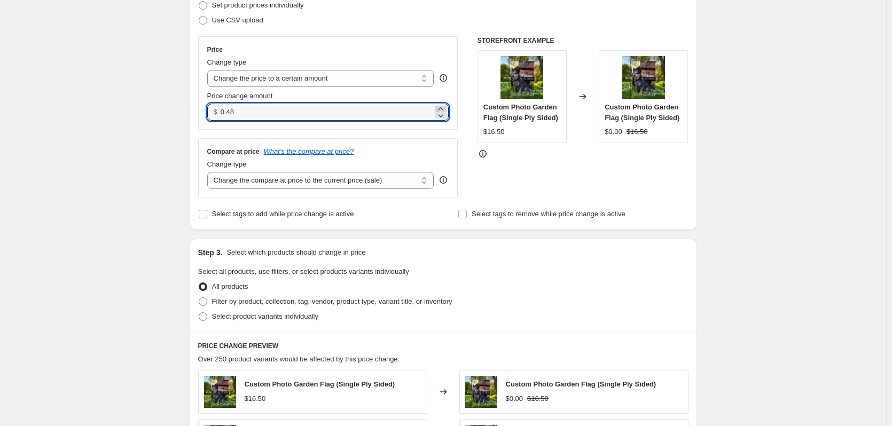
click at [445, 108] on icon at bounding box center [440, 109] width 11 height 11
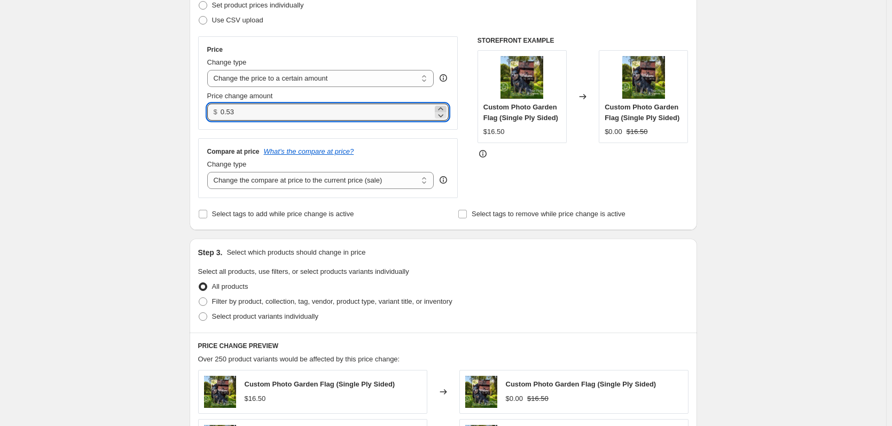
click at [445, 108] on icon at bounding box center [440, 109] width 11 height 11
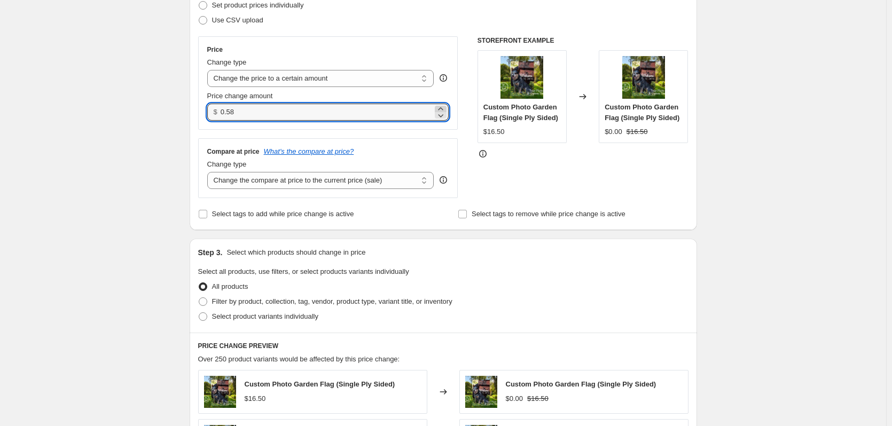
click at [445, 108] on icon at bounding box center [440, 109] width 11 height 11
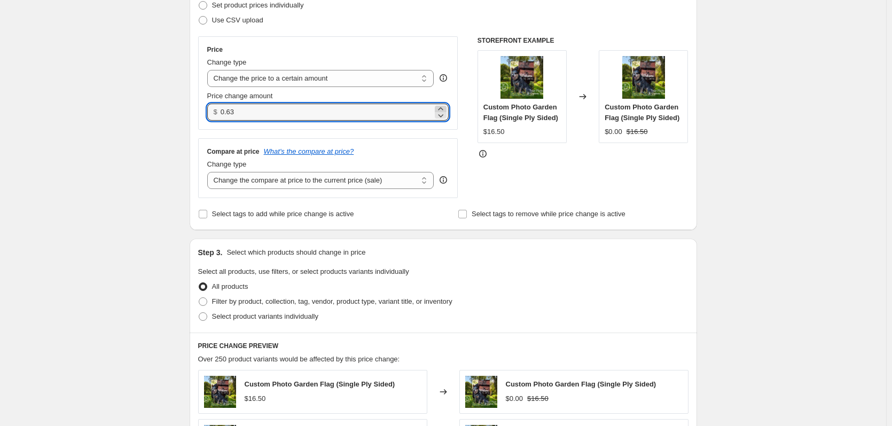
click at [445, 108] on icon at bounding box center [440, 109] width 11 height 11
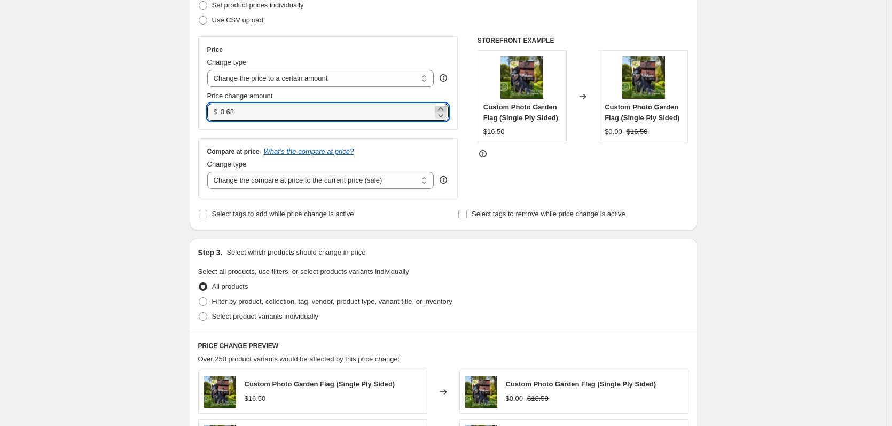
click at [445, 108] on icon at bounding box center [440, 109] width 11 height 11
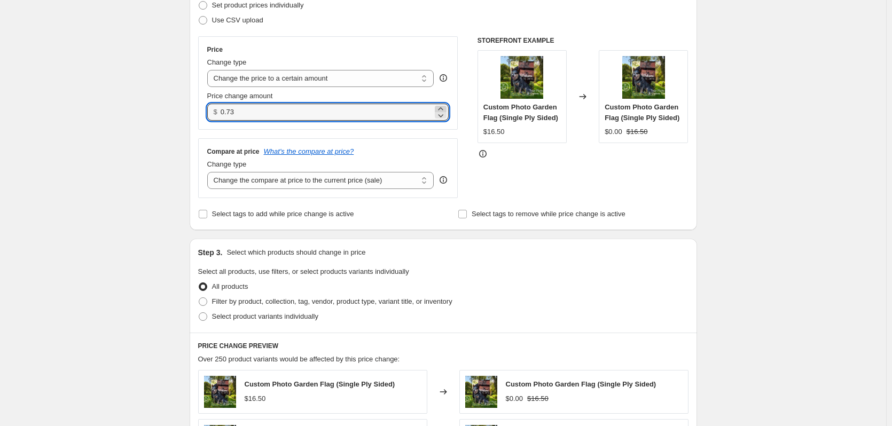
click at [445, 108] on icon at bounding box center [440, 109] width 11 height 11
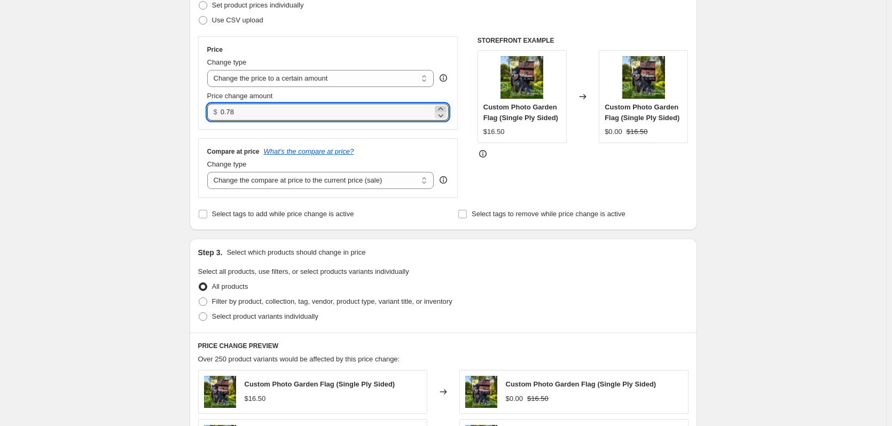
click at [445, 108] on icon at bounding box center [440, 109] width 11 height 11
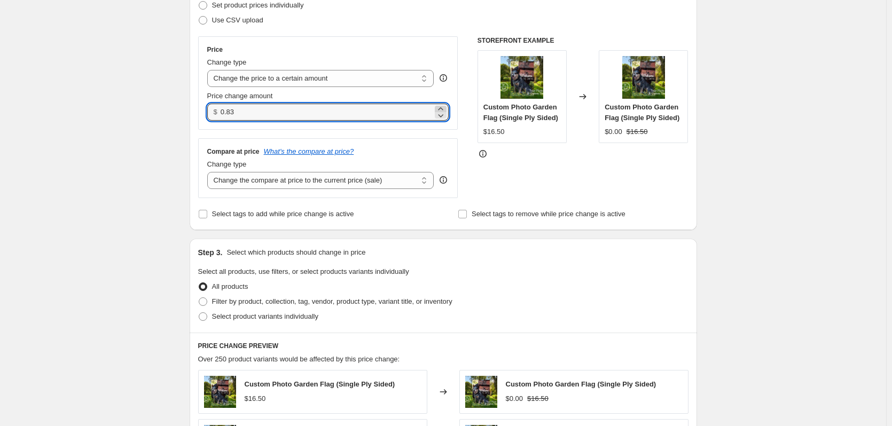
click at [445, 108] on icon at bounding box center [440, 109] width 11 height 11
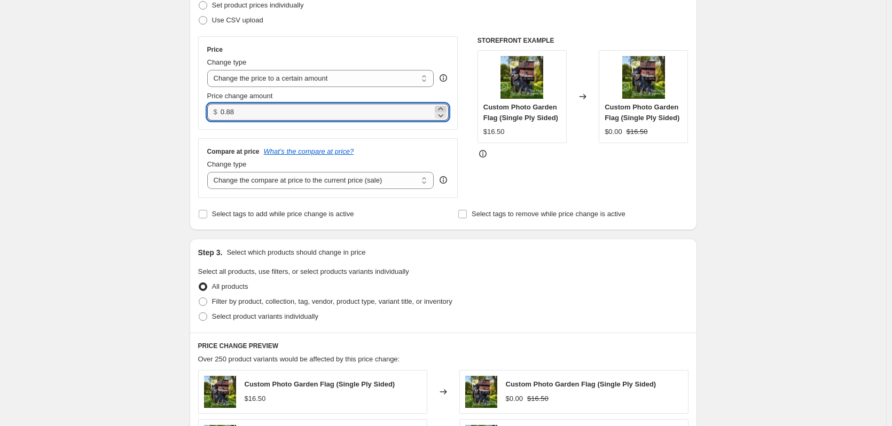
click at [445, 108] on icon at bounding box center [440, 109] width 11 height 11
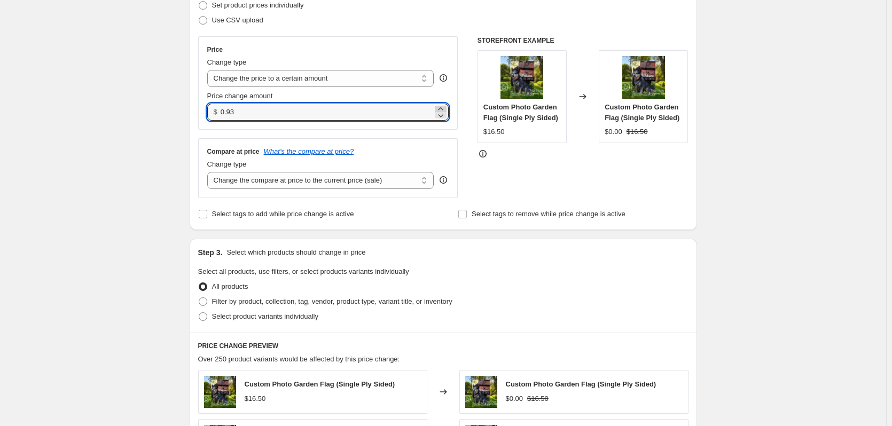
click at [445, 108] on icon at bounding box center [440, 109] width 11 height 11
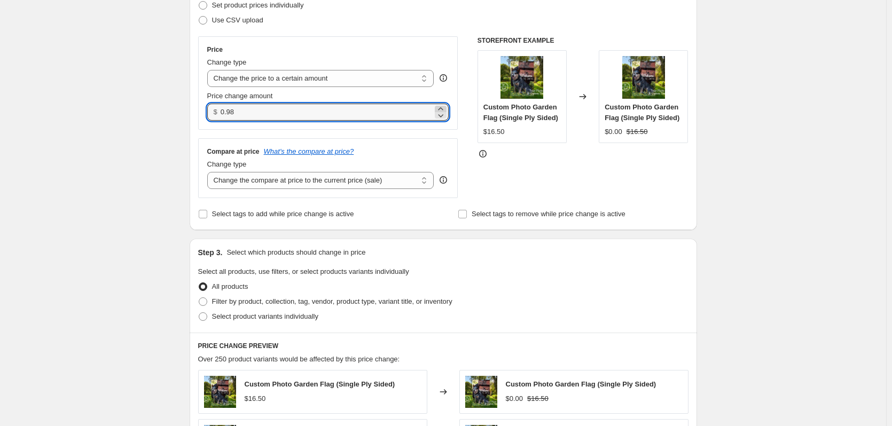
click at [445, 108] on icon at bounding box center [440, 109] width 11 height 11
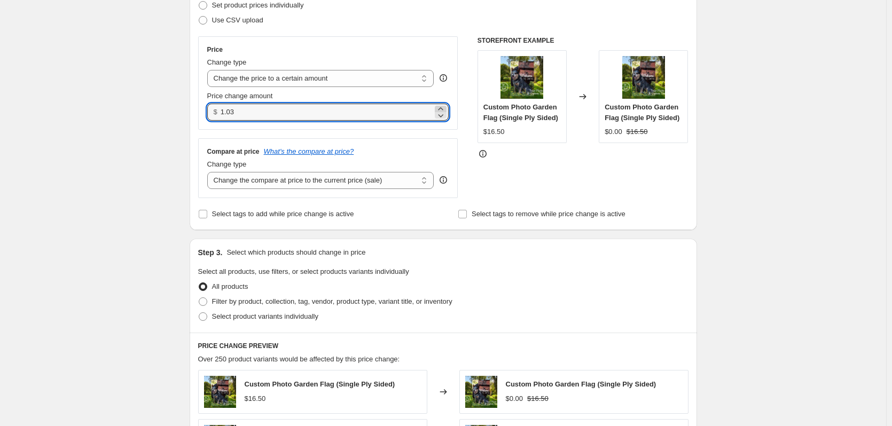
click at [445, 108] on icon at bounding box center [440, 109] width 11 height 11
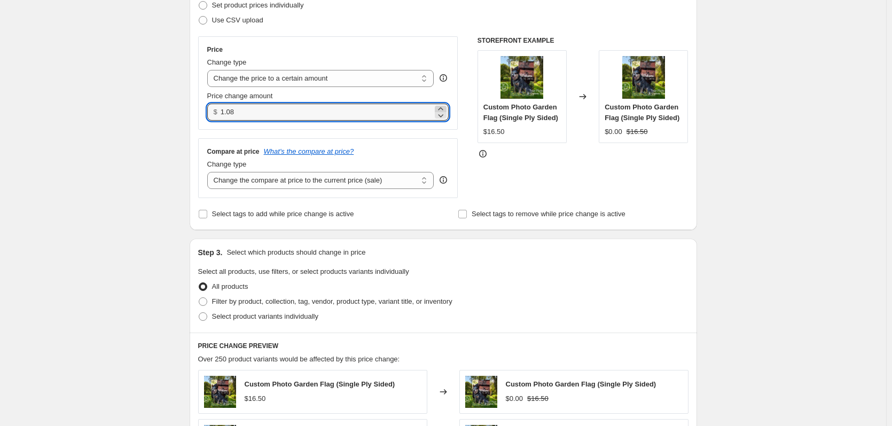
click at [445, 108] on icon at bounding box center [440, 109] width 11 height 11
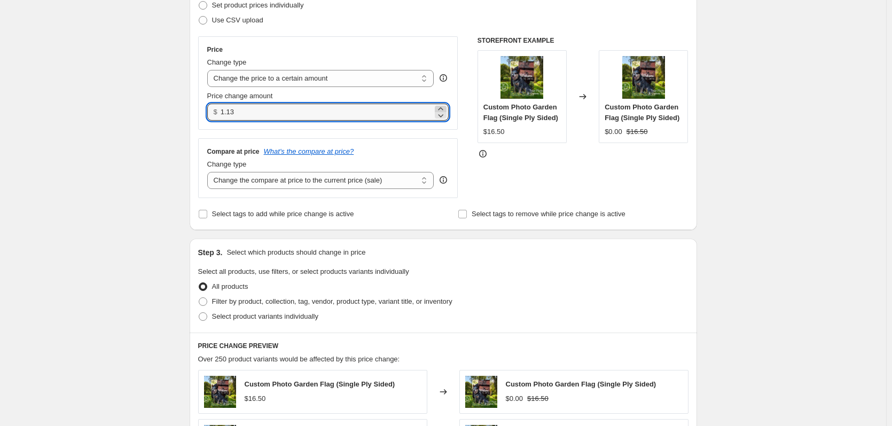
click at [445, 108] on icon at bounding box center [440, 109] width 11 height 11
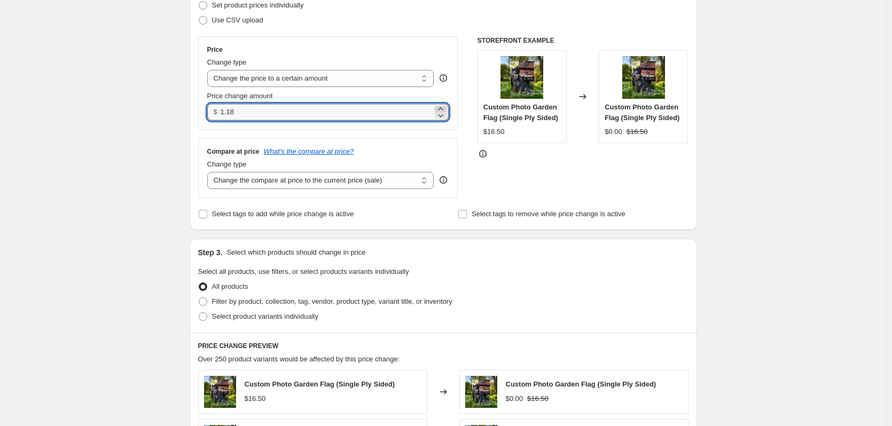
click at [445, 108] on icon at bounding box center [440, 109] width 11 height 11
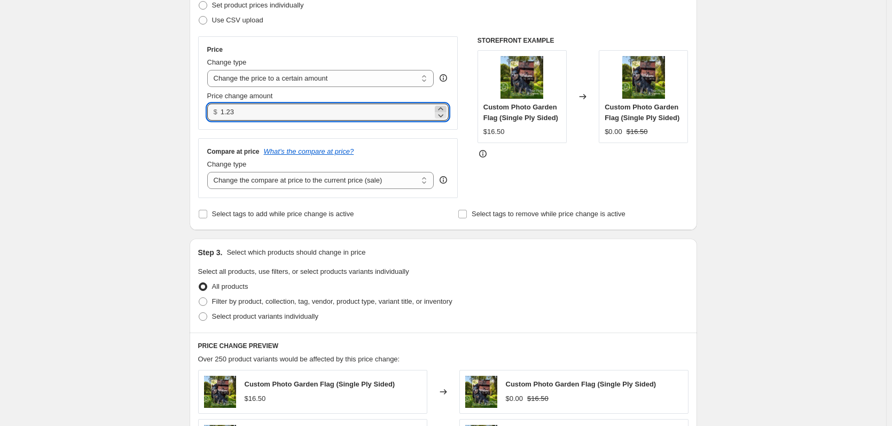
click at [445, 108] on icon at bounding box center [440, 109] width 11 height 11
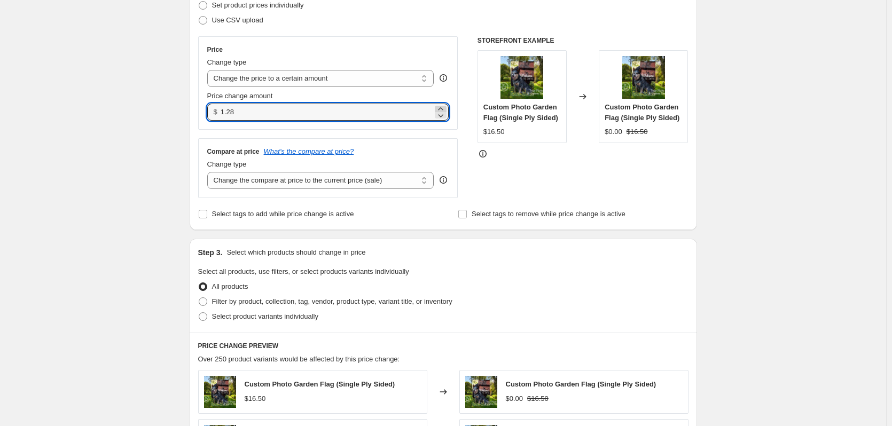
click at [445, 108] on icon at bounding box center [440, 109] width 11 height 11
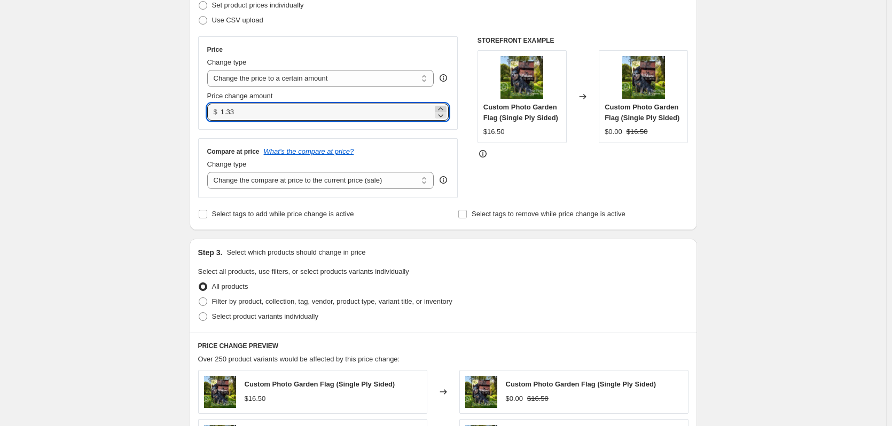
click at [445, 108] on icon at bounding box center [440, 109] width 11 height 11
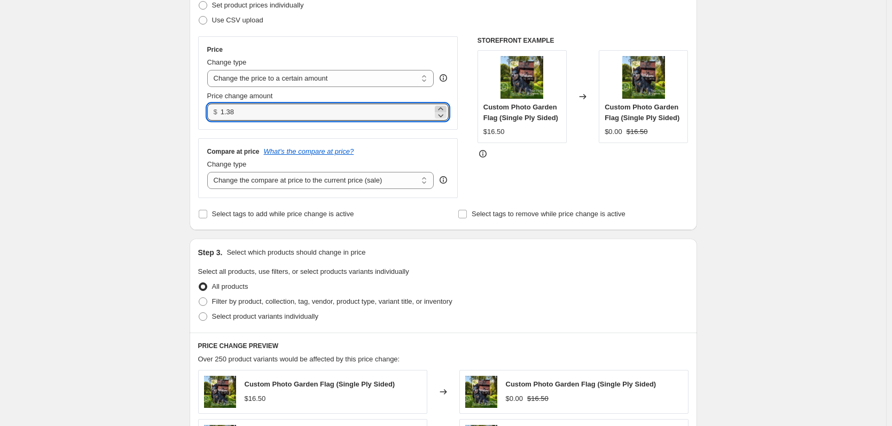
click at [445, 108] on icon at bounding box center [440, 109] width 11 height 11
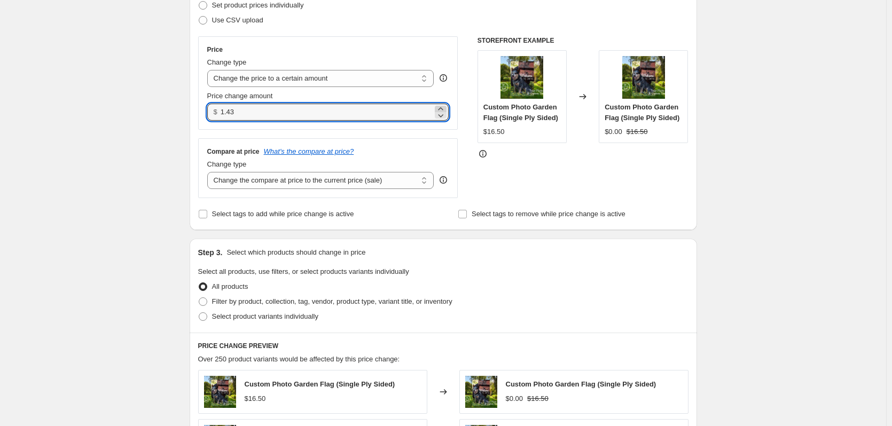
click at [445, 108] on icon at bounding box center [440, 109] width 11 height 11
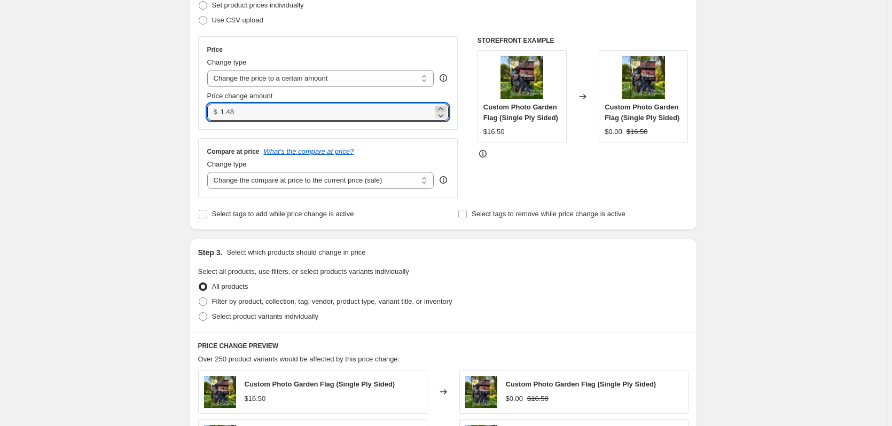
click at [445, 108] on icon at bounding box center [440, 109] width 11 height 11
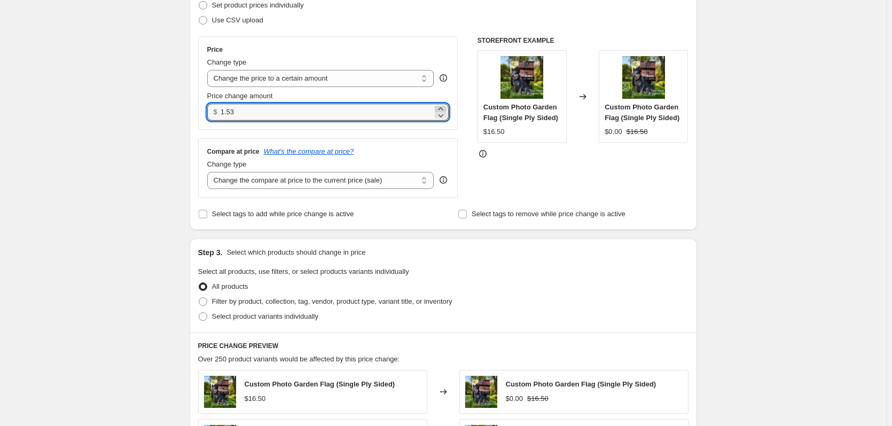
click at [445, 108] on icon at bounding box center [440, 109] width 11 height 11
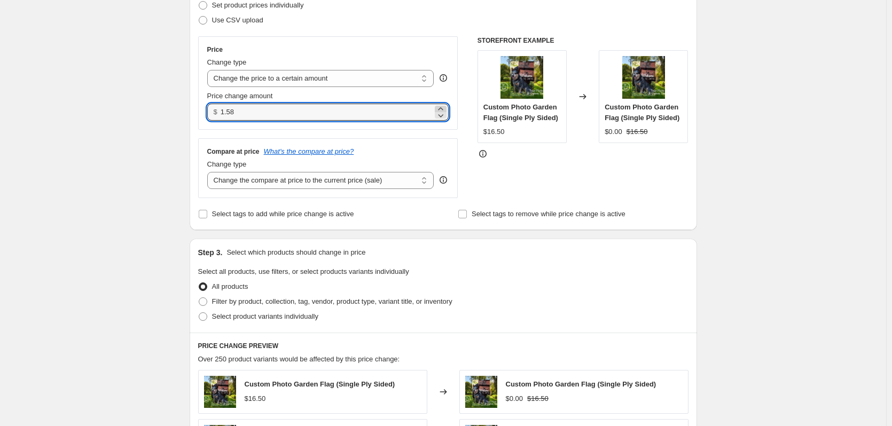
click at [445, 108] on icon at bounding box center [440, 109] width 11 height 11
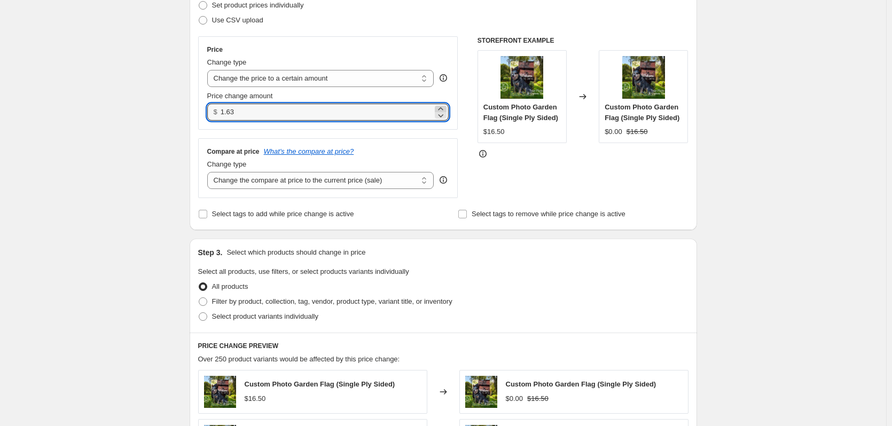
click at [445, 108] on icon at bounding box center [440, 109] width 11 height 11
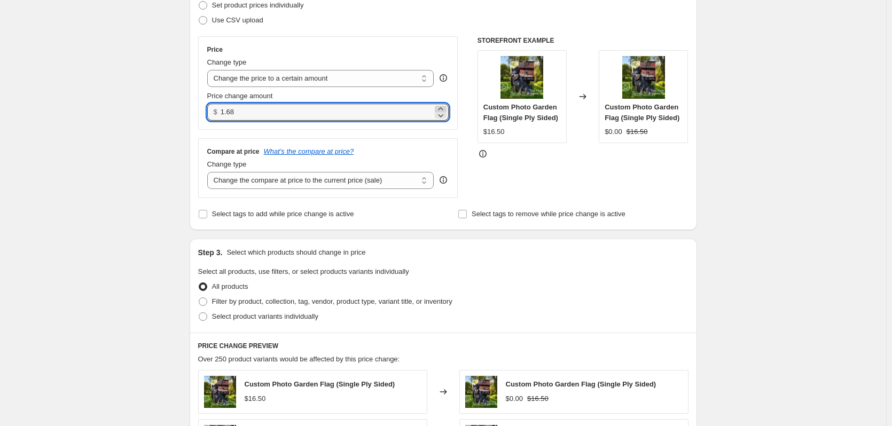
click at [445, 108] on icon at bounding box center [440, 109] width 11 height 11
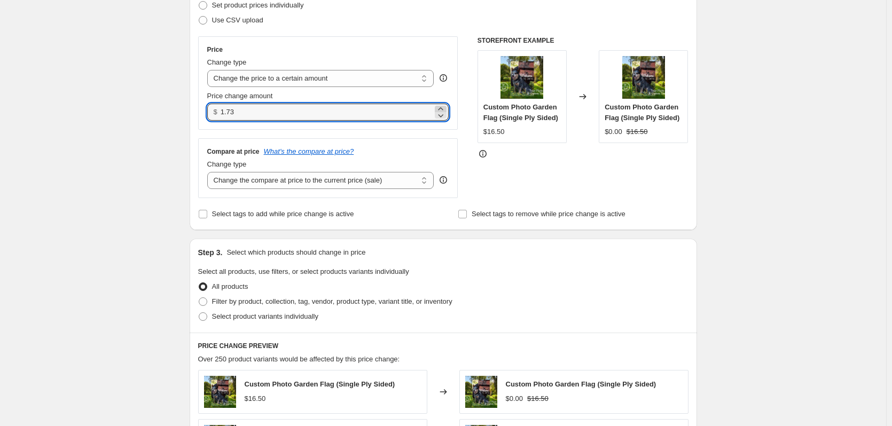
click at [445, 108] on icon at bounding box center [440, 109] width 11 height 11
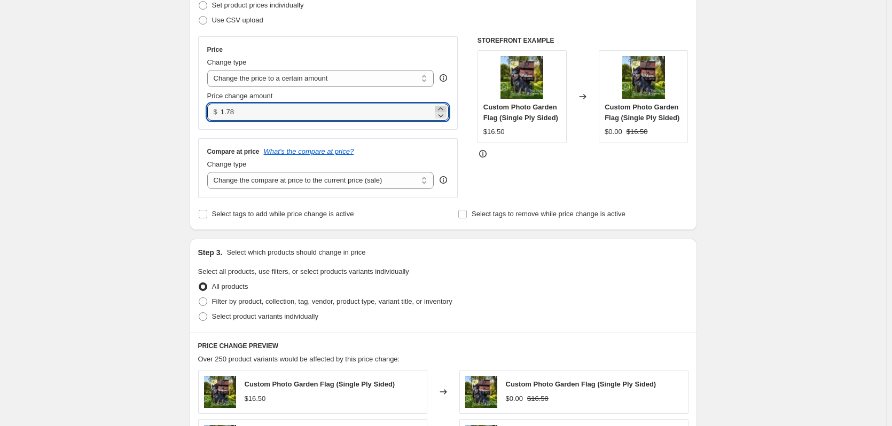
click at [445, 108] on icon at bounding box center [440, 109] width 11 height 11
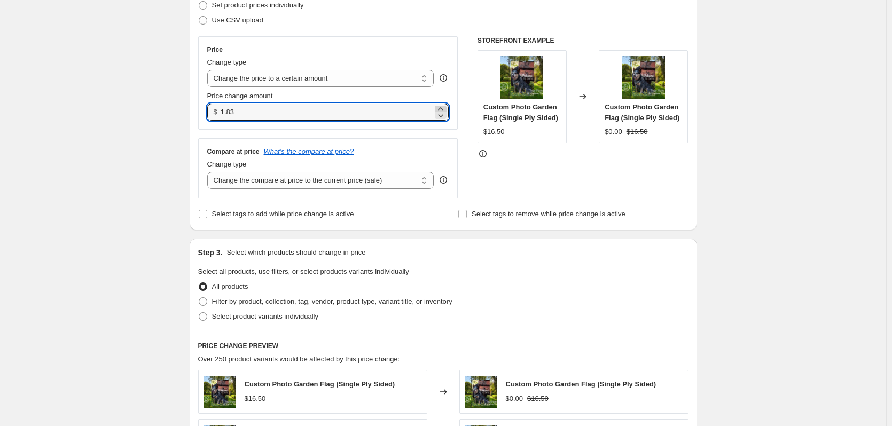
click at [445, 108] on icon at bounding box center [440, 109] width 11 height 11
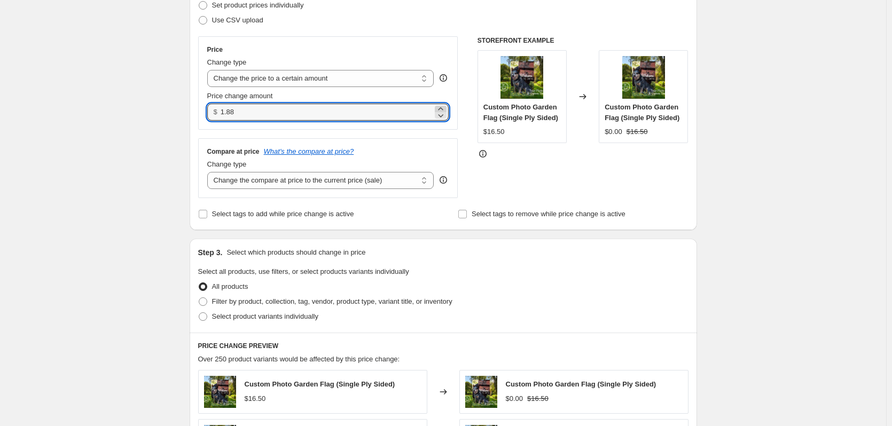
click at [445, 108] on icon at bounding box center [440, 109] width 11 height 11
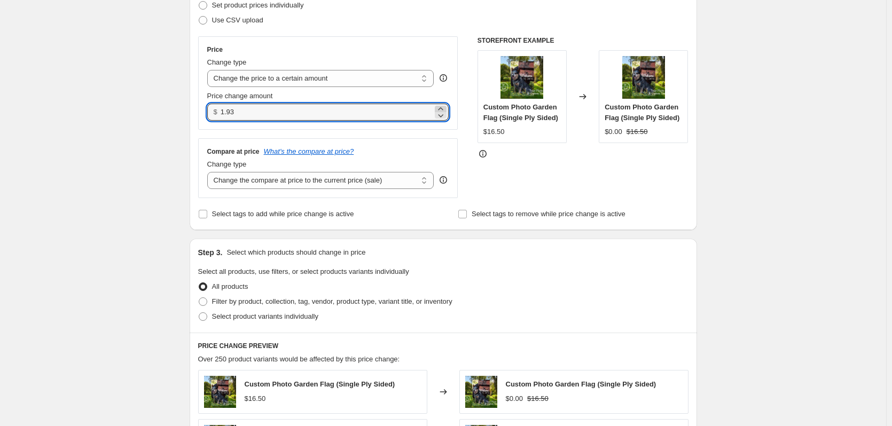
click at [445, 108] on icon at bounding box center [440, 109] width 11 height 11
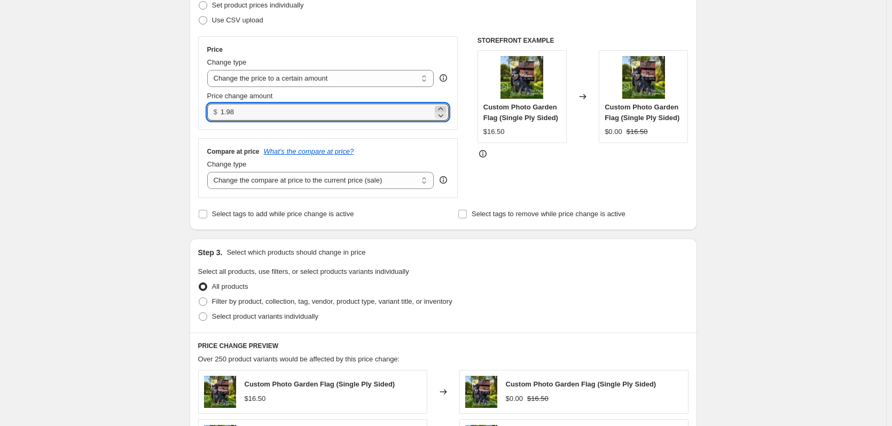
click at [445, 108] on icon at bounding box center [440, 109] width 11 height 11
click at [444, 116] on icon at bounding box center [441, 115] width 5 height 3
click at [222, 111] on div "$ 2.00" at bounding box center [328, 112] width 242 height 17
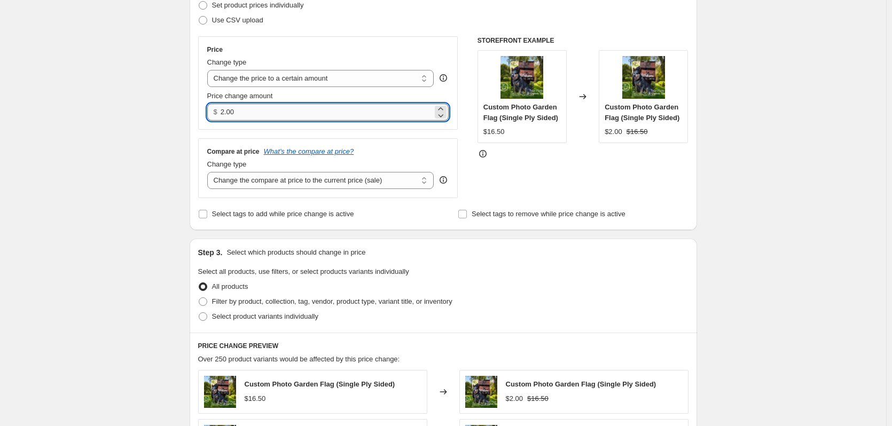
click at [223, 111] on input "2.00" at bounding box center [327, 112] width 212 height 17
type input "0.00"
click at [152, 178] on div "Create new price change job. This page is ready Create new price change job Dra…" at bounding box center [443, 324] width 886 height 968
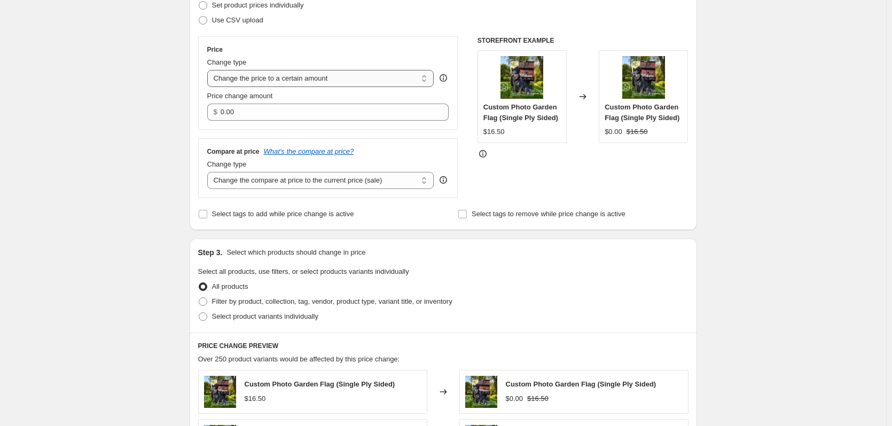
click at [270, 76] on select "Change the price to a certain amount Change the price by a certain amount Chang…" at bounding box center [320, 78] width 227 height 17
select select "by"
click at [209, 70] on select "Change the price to a certain amount Change the price by a certain amount Chang…" at bounding box center [320, 78] width 227 height 17
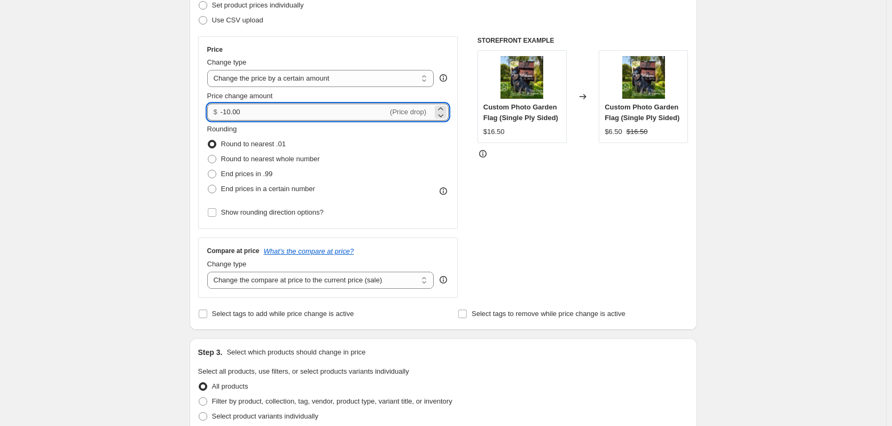
drag, startPoint x: 245, startPoint y: 112, endPoint x: 226, endPoint y: 112, distance: 18.2
click at [226, 112] on input "-10.00" at bounding box center [304, 112] width 167 height 17
type input "-2.00"
click at [155, 182] on div "Create new price change job. This page is ready Create new price change job Dra…" at bounding box center [443, 374] width 886 height 1068
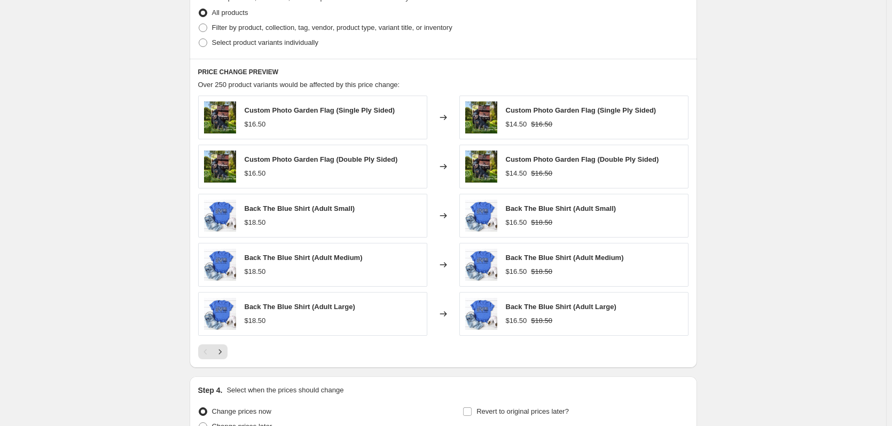
scroll to position [481, 0]
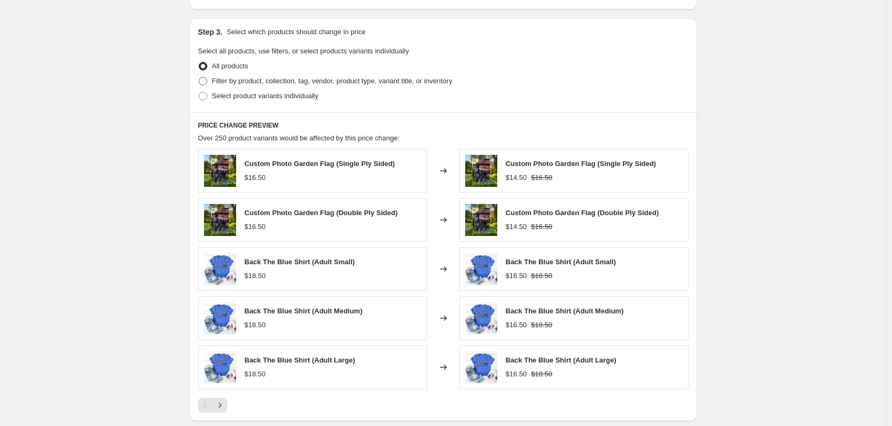
click at [204, 83] on span at bounding box center [203, 81] width 9 height 9
click at [199, 77] on input "Filter by product, collection, tag, vendor, product type, variant title, or inv…" at bounding box center [199, 77] width 1 height 1
radio input "true"
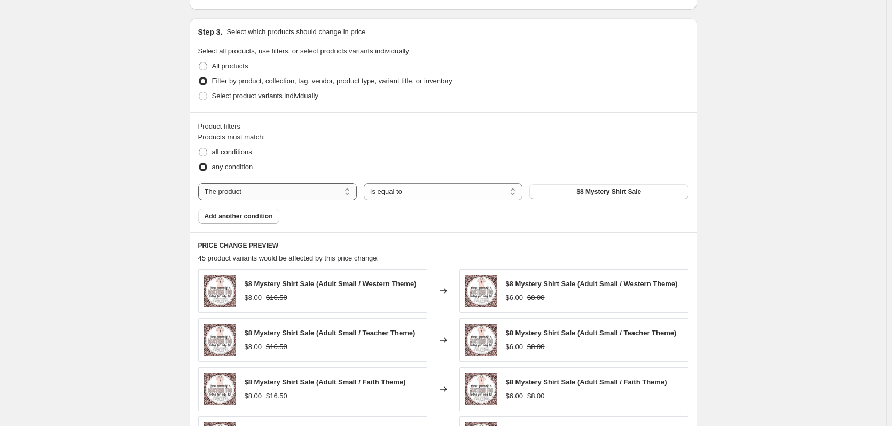
click at [278, 196] on select "The product The product's collection The product's tag The product's vendor The…" at bounding box center [277, 191] width 159 height 17
select select "tag"
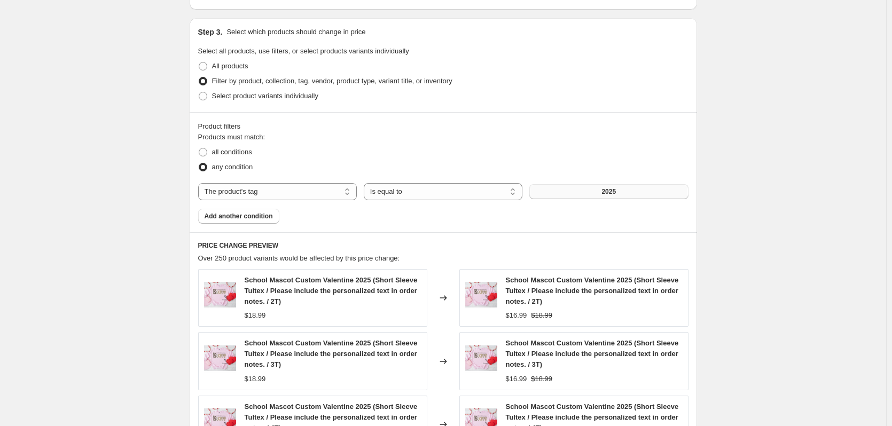
click at [562, 194] on button "2025" at bounding box center [608, 191] width 159 height 15
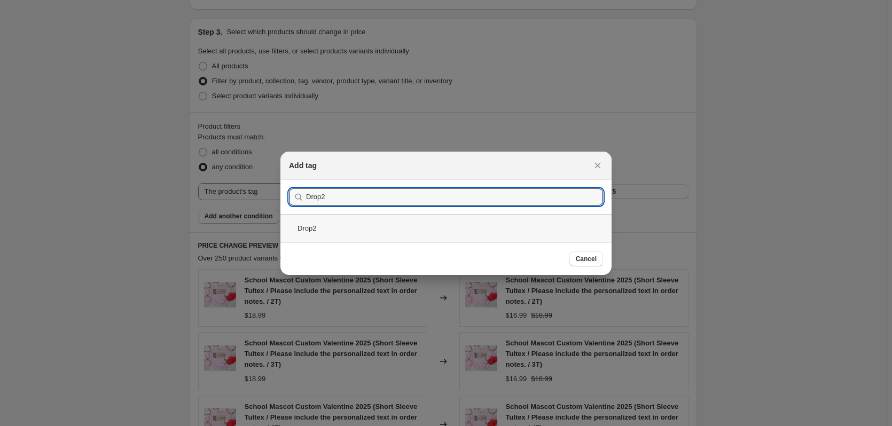
type input "Drop2"
click at [316, 224] on div "Drop2" at bounding box center [445, 228] width 331 height 28
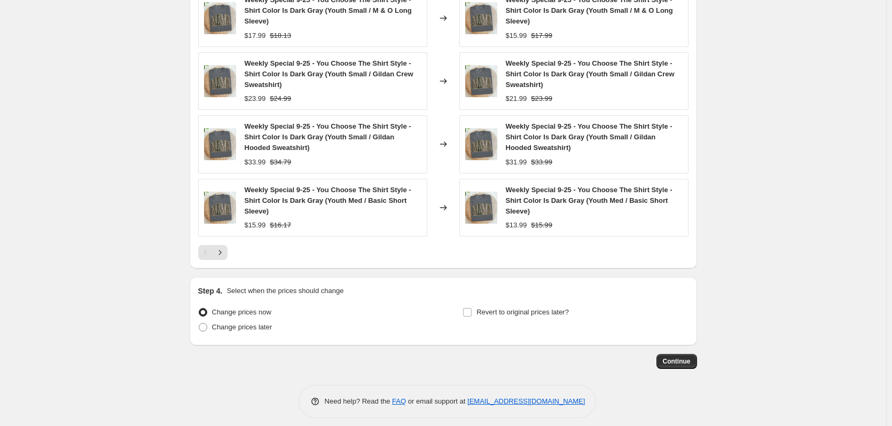
scroll to position [833, 0]
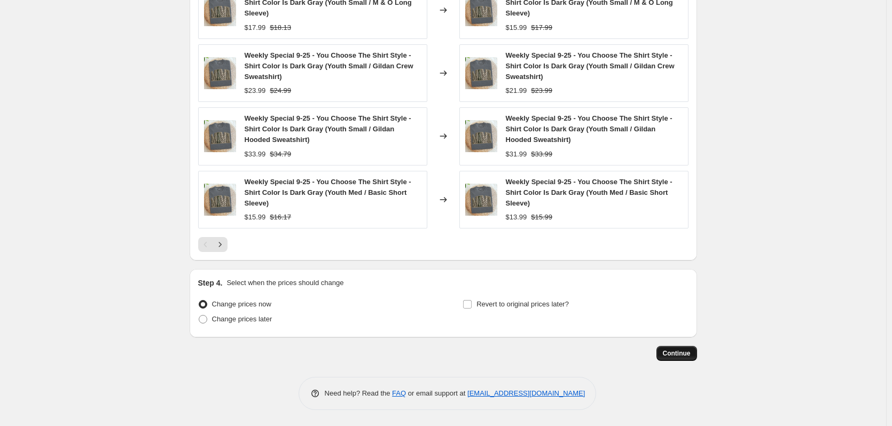
click at [684, 355] on span "Continue" at bounding box center [677, 353] width 28 height 9
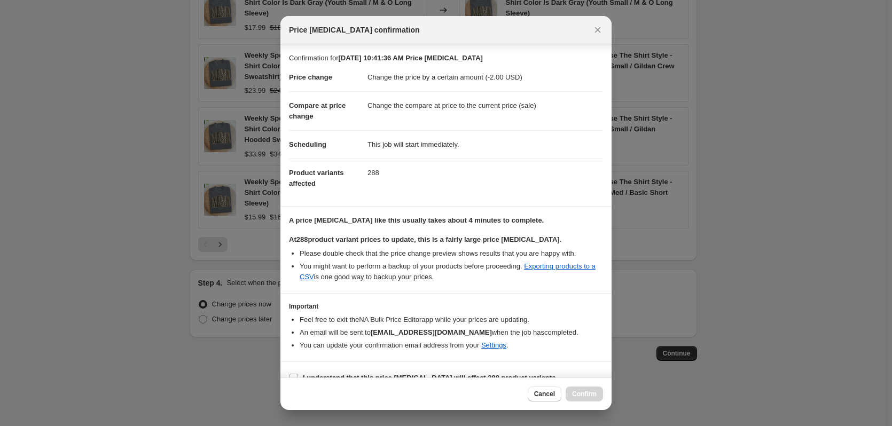
scroll to position [17, 0]
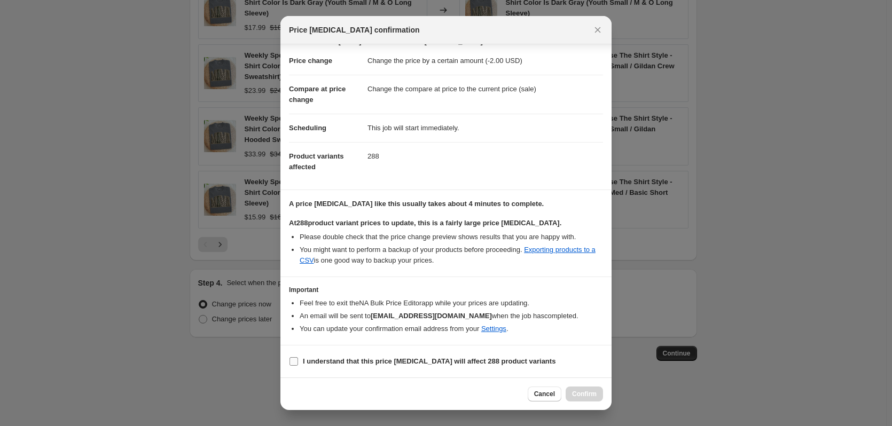
click at [295, 361] on input "I understand that this price change job will affect 288 product variants" at bounding box center [294, 361] width 9 height 9
checkbox input "true"
click at [581, 395] on span "Confirm" at bounding box center [584, 394] width 25 height 9
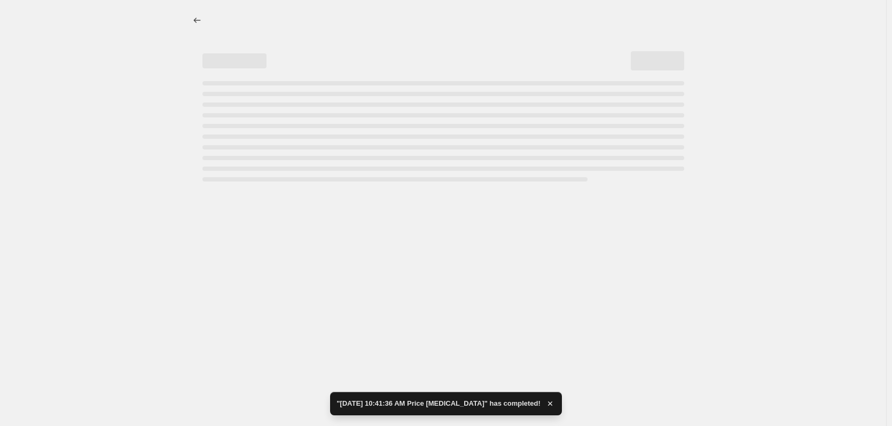
select select "by"
select select "tag"
